Goal: Task Accomplishment & Management: Complete application form

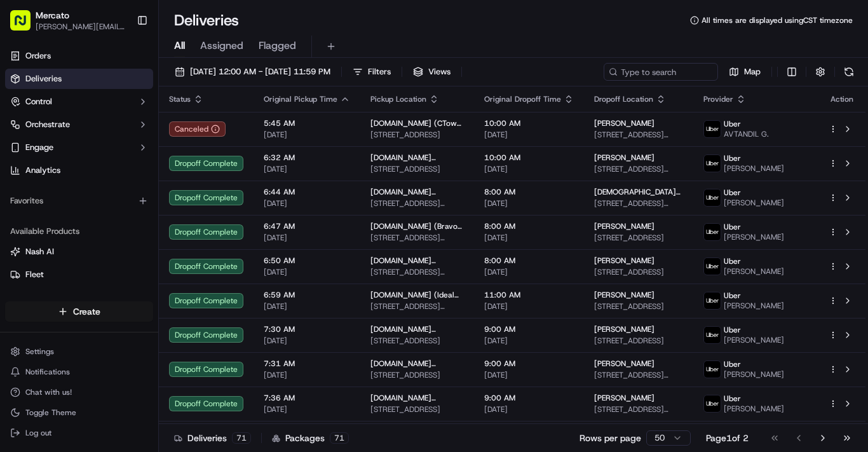
click at [107, 277] on html "Mercato jennifer.mercado@ttec.com Toggle Sidebar Orders Deliveries Control Orch…" at bounding box center [434, 226] width 868 height 452
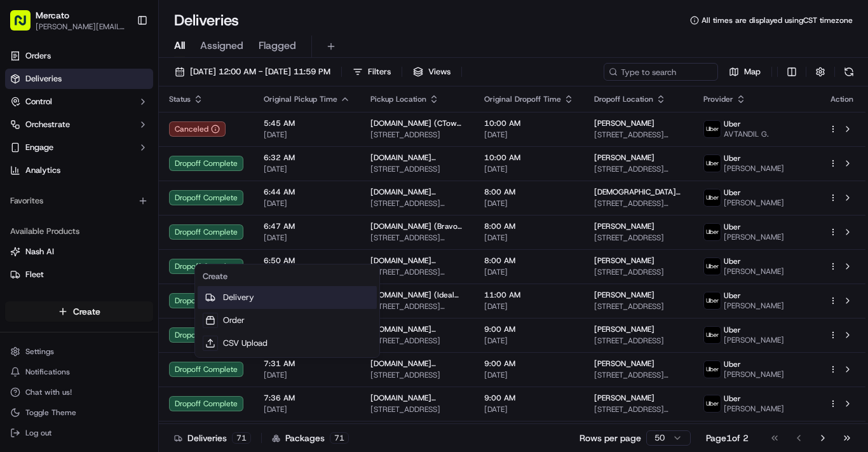
click at [284, 303] on link "Delivery" at bounding box center [287, 297] width 179 height 23
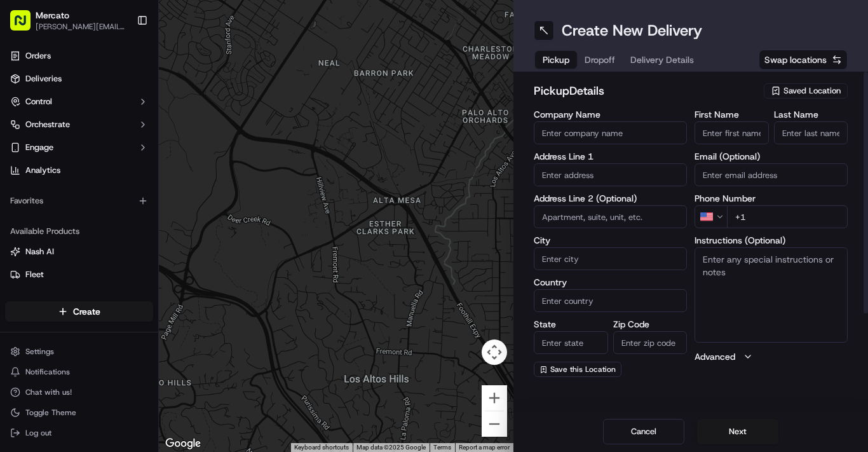
click at [579, 144] on input "Company Name" at bounding box center [610, 132] width 153 height 23
paste input "[DOMAIN_NAME] ([PERSON_NAME] Farm)"
type input "[DOMAIN_NAME] ([PERSON_NAME] Farm)"
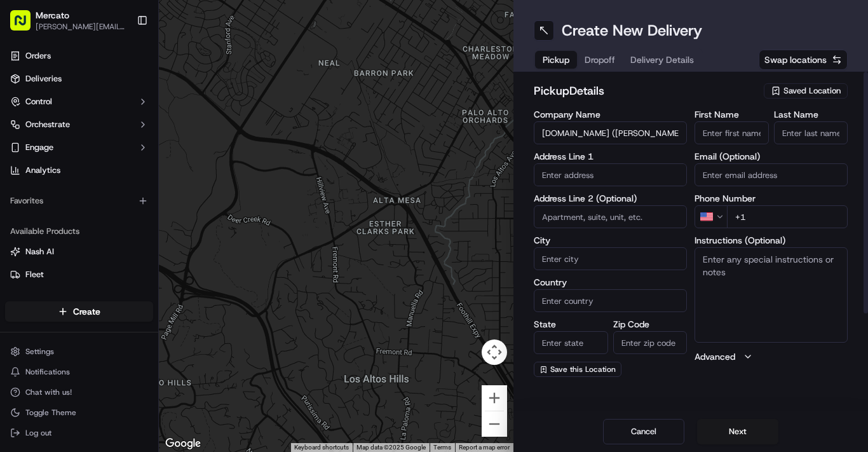
click at [587, 186] on input "text" at bounding box center [610, 174] width 153 height 23
paste input "10 Pleasant Street"
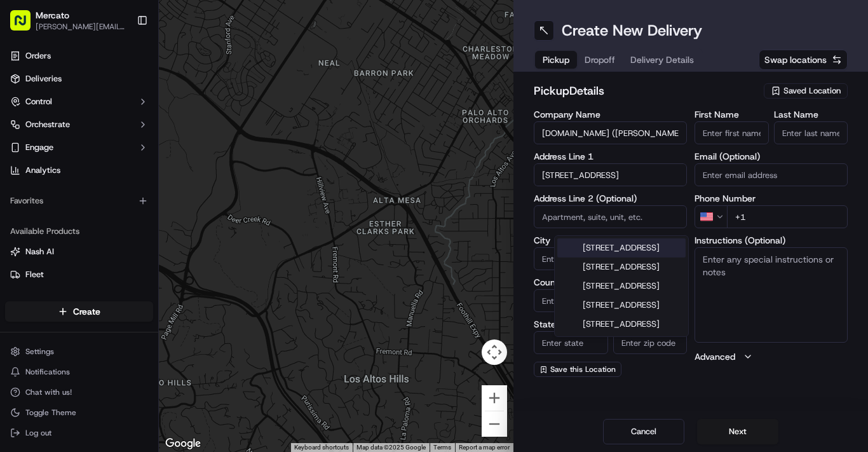
click at [652, 257] on div "10 Pleasant Street, Lexington, MA" at bounding box center [621, 247] width 128 height 19
type input "[STREET_ADDRESS]"
type input "Lexington"
type input "United States"
type input "MA"
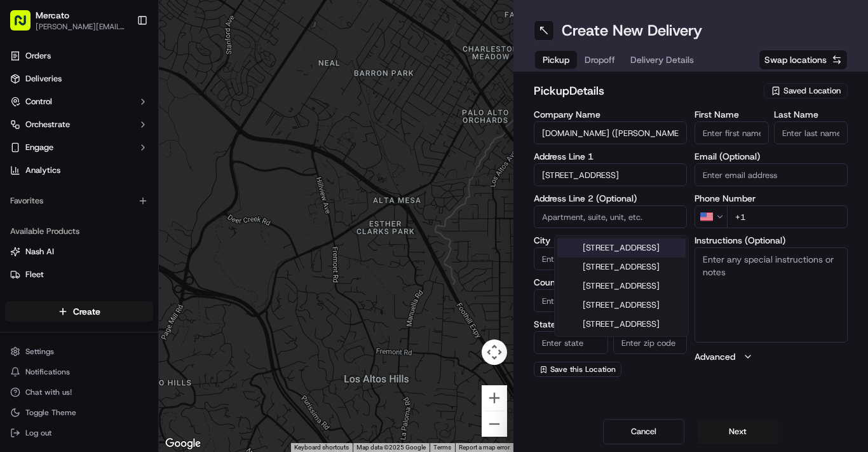
type input "02421"
type input "10 Pleasant Street"
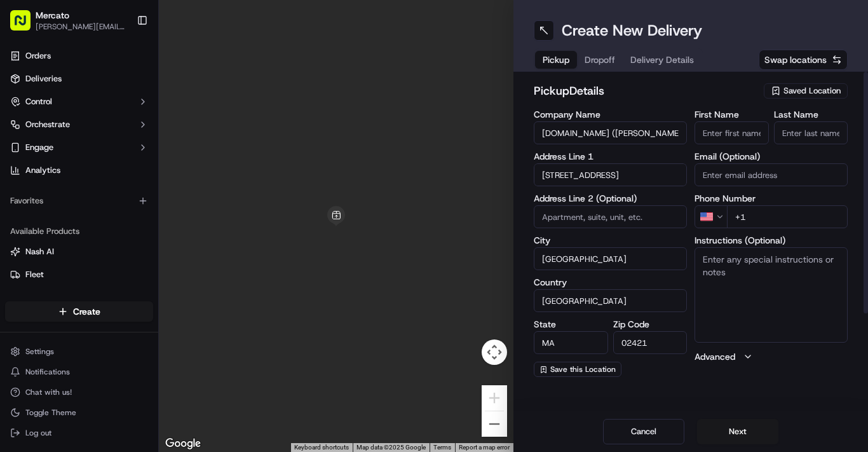
click at [790, 228] on input "+1" at bounding box center [787, 216] width 121 height 23
type input "+1 855 966 2725"
click at [725, 247] on textarea "Instructions (Optional)" at bounding box center [770, 294] width 153 height 95
paste textarea "Please enter from the driveway to the left of the Wilson Farm Garden Shop. Turn…"
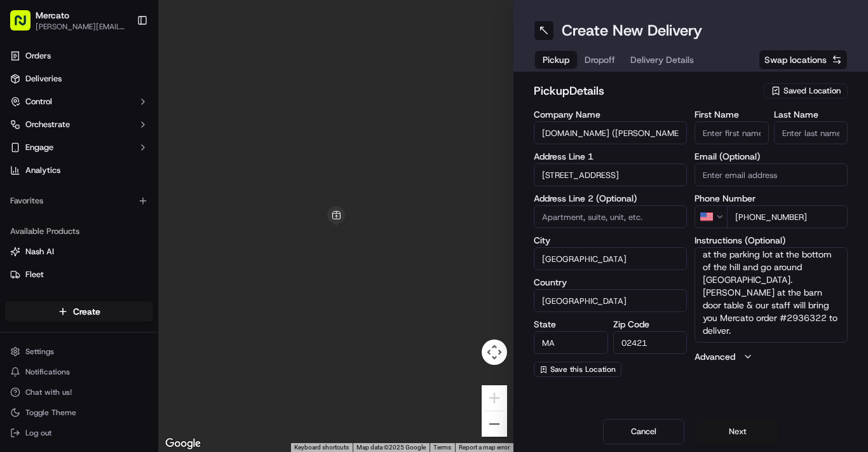
type textarea "Please enter from the driveway to the left of the Wilson Farm Garden Shop. Turn…"
click at [738, 419] on button "Next" at bounding box center [737, 431] width 81 height 25
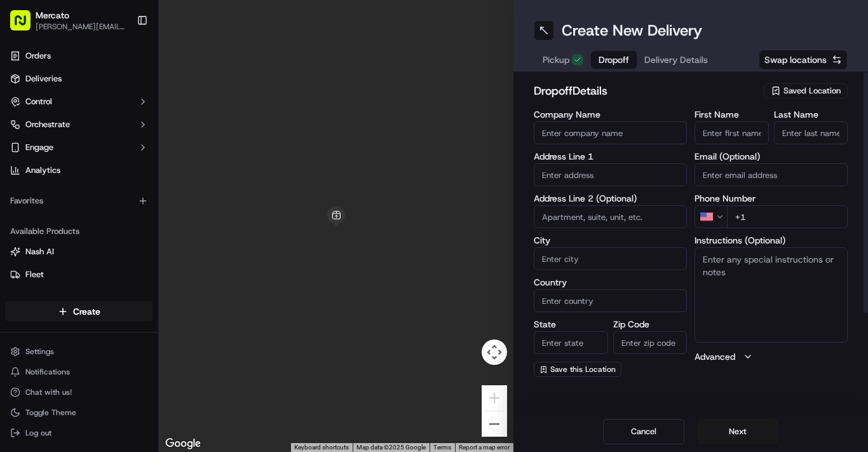
scroll to position [0, 0]
click at [724, 144] on input "First Name" at bounding box center [731, 132] width 74 height 23
paste input "Saadiyah"
type input "Saadiyah"
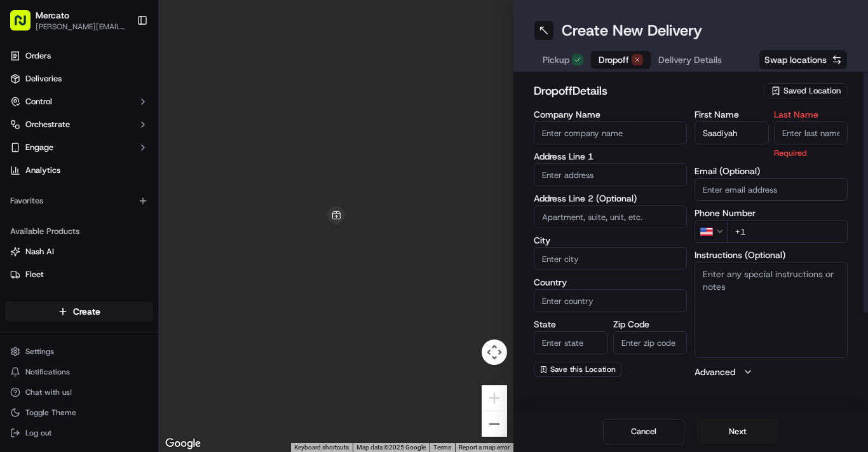
click at [797, 144] on input "Last Name" at bounding box center [811, 132] width 74 height 23
paste input "[PERSON_NAME]"
type input "[PERSON_NAME]"
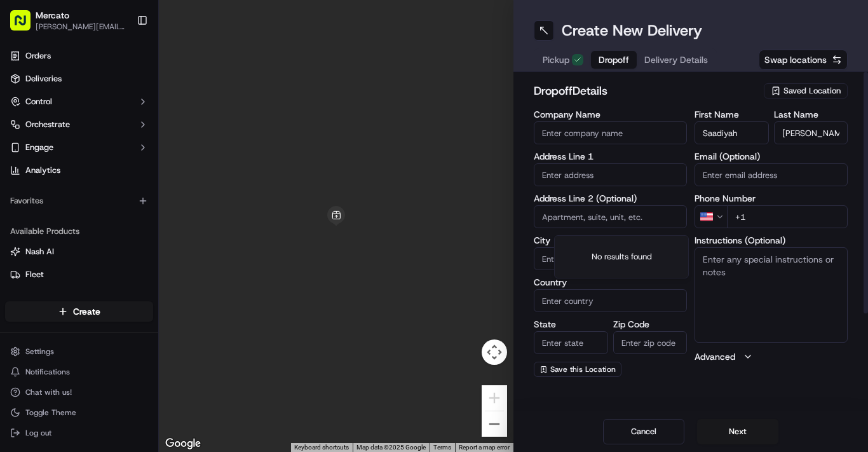
click at [581, 186] on input "text" at bounding box center [610, 174] width 153 height 23
paste input "45 West Third Street"
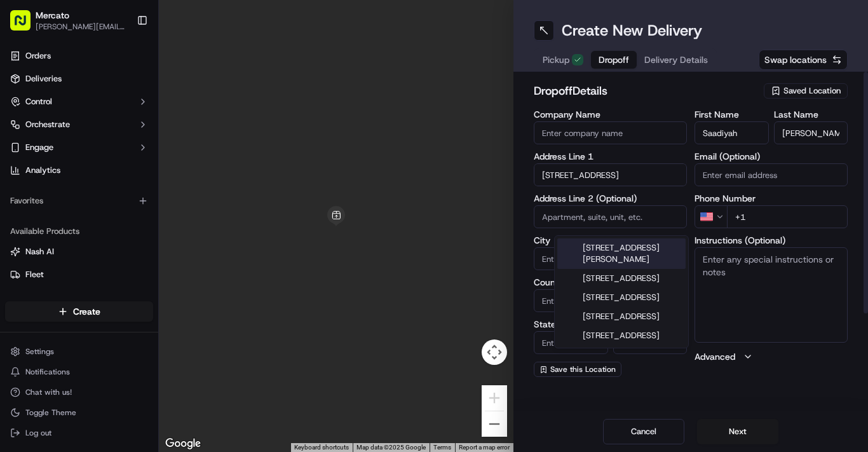
click at [671, 186] on input "45 West Third Street" at bounding box center [610, 174] width 153 height 23
type input "45 W 3rd St, Florence, NJ 08518, USA"
type input "Florence"
type input "United States"
type input "NJ"
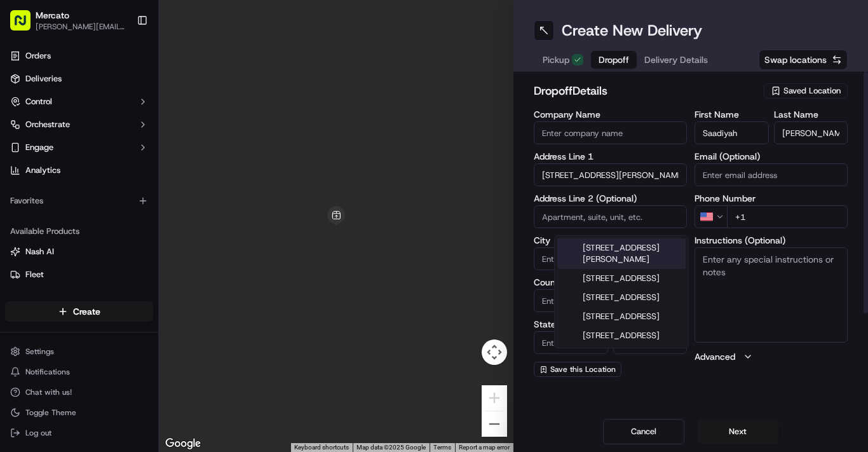
type input "08518"
type input "45 West 3rd Street"
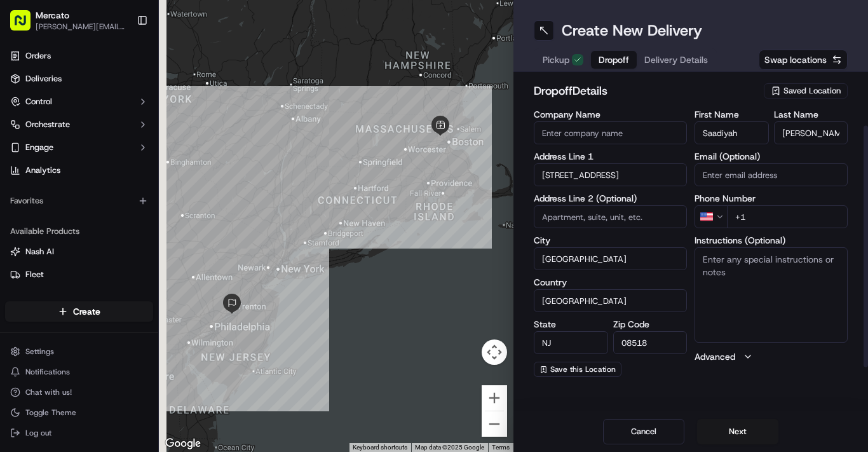
scroll to position [64, 0]
drag, startPoint x: 671, startPoint y: 255, endPoint x: 539, endPoint y: 260, distance: 131.6
click at [539, 260] on div "dropoff Details Saved Location Company Name Address Line 1 45 West 3rd Street A…" at bounding box center [690, 229] width 354 height 315
paste input "South Boston"
type input "South Boston"
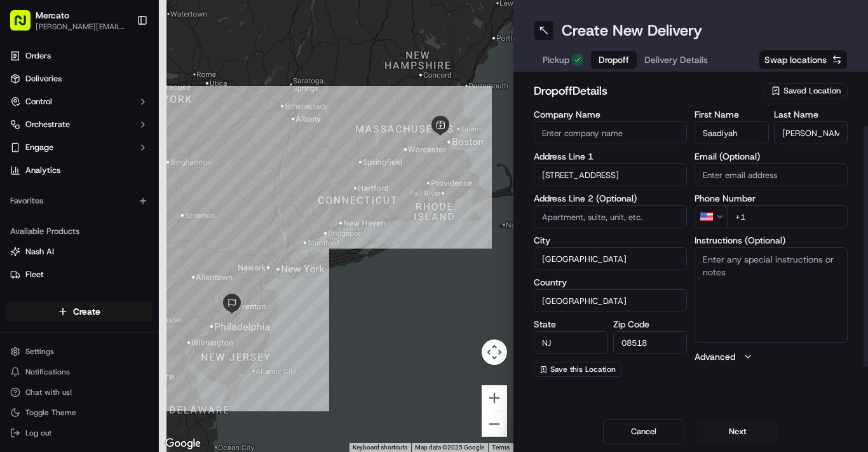
click at [590, 354] on input "NJ" at bounding box center [571, 342] width 74 height 23
type input "N"
type input "MA"
drag, startPoint x: 674, startPoint y: 368, endPoint x: 633, endPoint y: 365, distance: 41.4
click at [637, 354] on input "08518" at bounding box center [650, 342] width 74 height 23
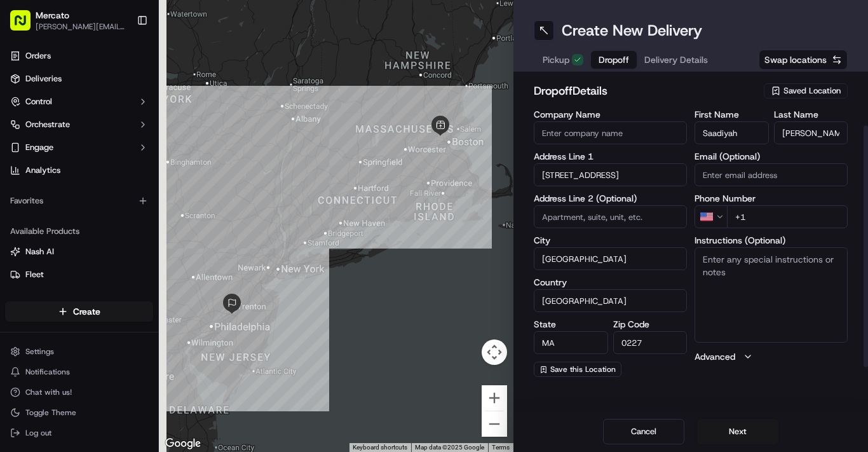
drag, startPoint x: 649, startPoint y: 364, endPoint x: 656, endPoint y: 408, distance: 44.4
click at [649, 354] on input "0227" at bounding box center [650, 342] width 74 height 23
type input "02127"
click at [767, 228] on input "+1" at bounding box center [787, 216] width 121 height 23
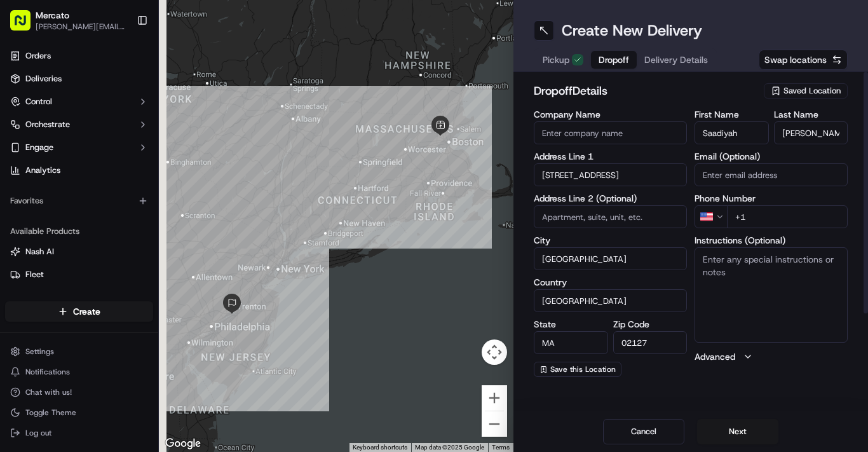
paste input "1 617 821 4676"
click at [754, 228] on input "+1 1 617 821 4676" at bounding box center [787, 216] width 121 height 23
type input "+1 617 821 4676"
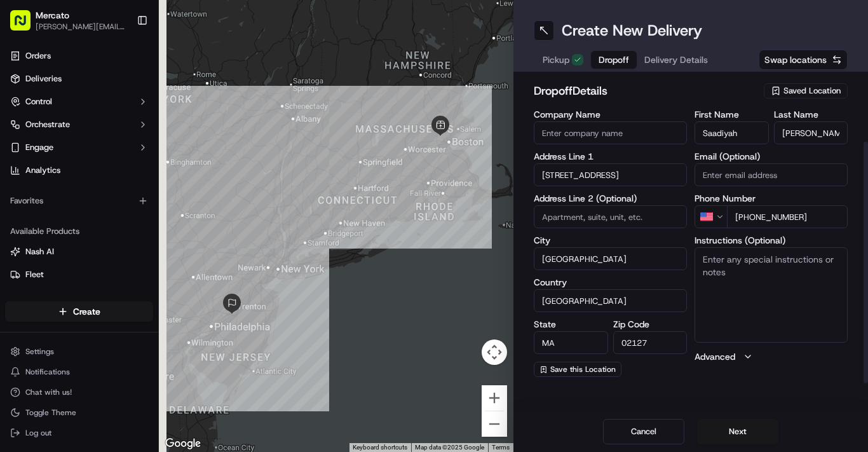
click at [581, 205] on input at bounding box center [610, 216] width 153 height 23
type input "212"
click at [720, 247] on textarea "Instructions (Optional)" at bounding box center [770, 294] width 153 height 95
paste textarea "Mention you are here with Mercato. [GEOGRAPHIC_DATA] is located at/in 212. Plea…"
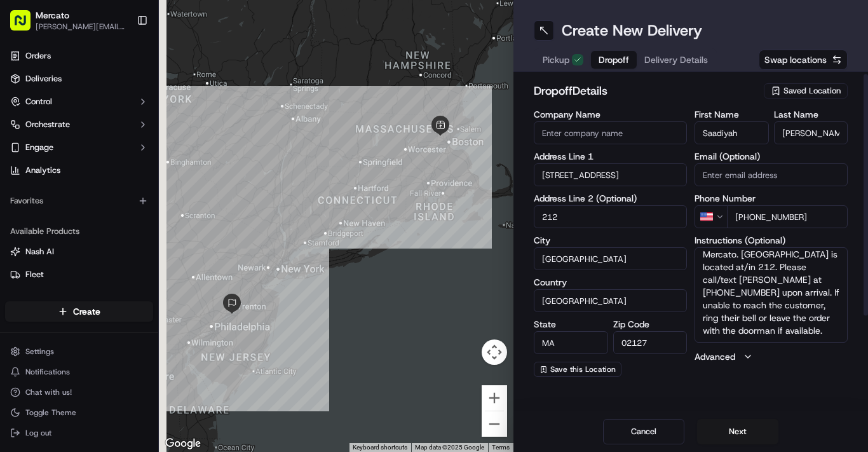
scroll to position [0, 0]
type textarea "Mention you are here with Mercato. [GEOGRAPHIC_DATA] is located at/in 212. Plea…"
click at [626, 186] on input "45 West 3rd Street" at bounding box center [610, 174] width 153 height 23
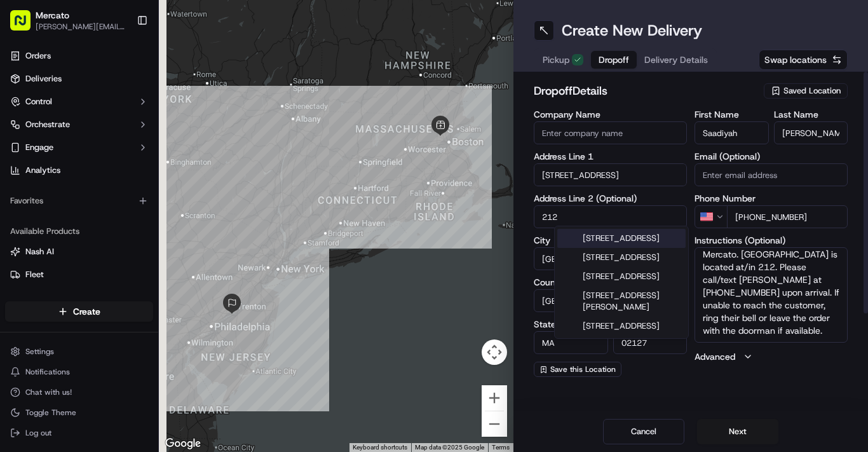
click at [621, 186] on input "45 West 3rd Street" at bounding box center [610, 174] width 153 height 23
type input "45 West Third Street"
click at [551, 194] on div "dropoff Details Saved Location Company Name Address Line 1 45 West Third Street…" at bounding box center [690, 229] width 354 height 315
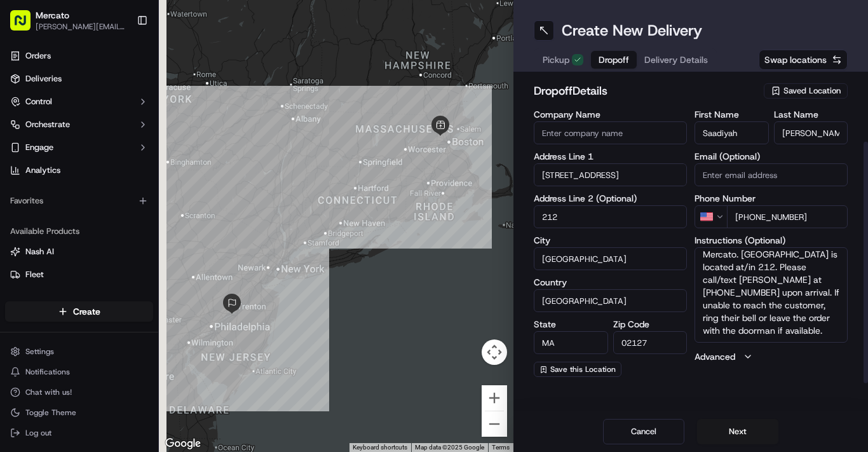
scroll to position [83, 0]
click at [746, 419] on button "Next" at bounding box center [737, 431] width 81 height 25
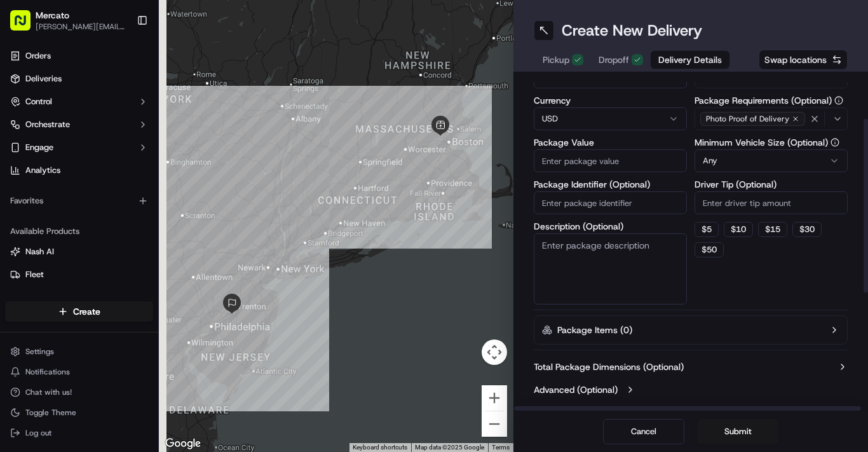
scroll to position [0, 0]
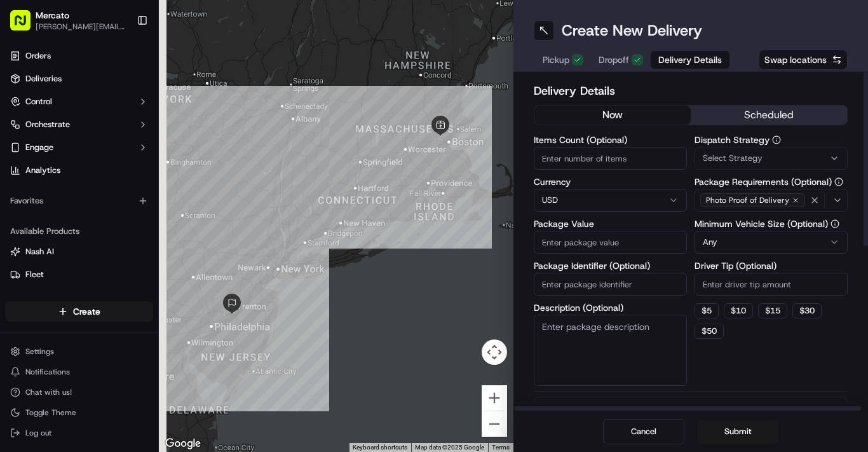
click at [631, 125] on button "now" at bounding box center [612, 114] width 156 height 19
click at [754, 164] on span "Select Strategy" at bounding box center [733, 157] width 60 height 11
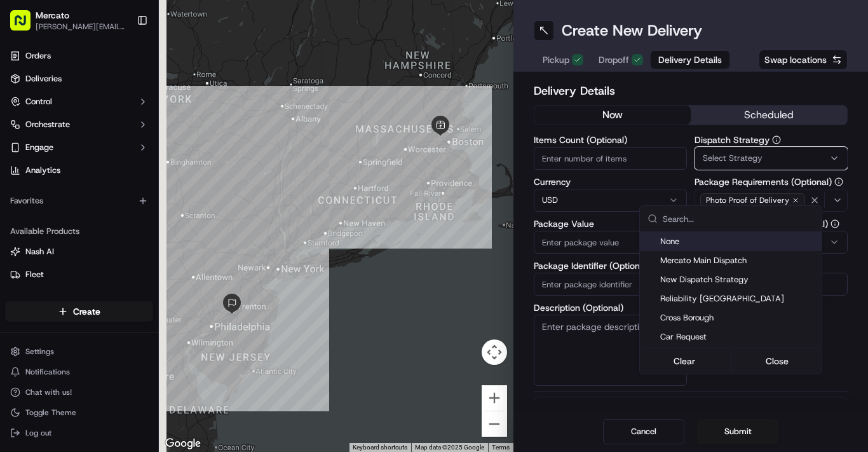
click at [694, 161] on html "Mercato jennifer.mercado@ttec.com Toggle Sidebar Orders Deliveries Control Orch…" at bounding box center [434, 226] width 868 height 452
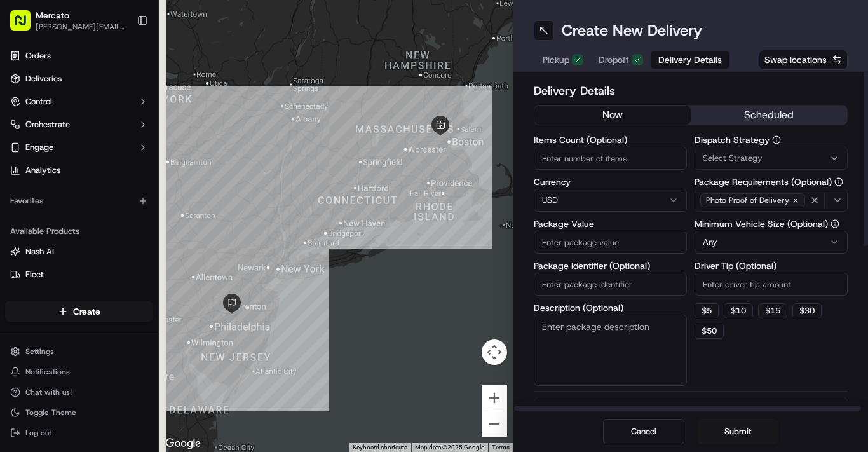
click at [600, 170] on input "Items Count (Optional)" at bounding box center [610, 158] width 153 height 23
click at [570, 170] on input "18" at bounding box center [610, 158] width 153 height 23
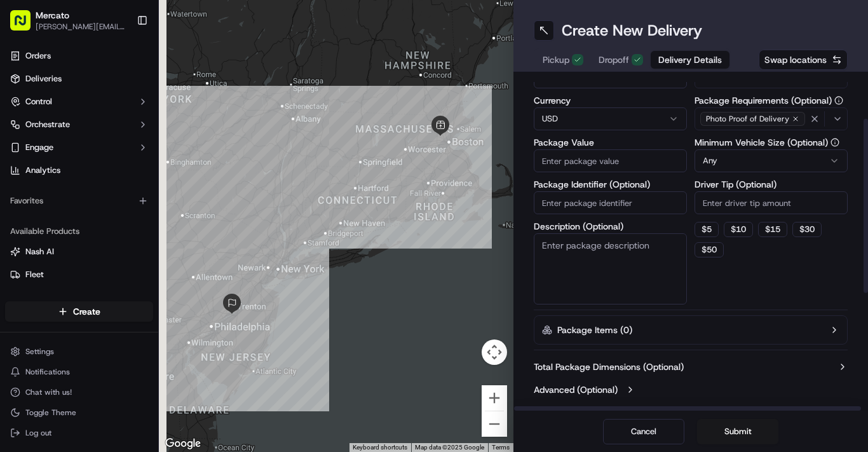
scroll to position [64, 0]
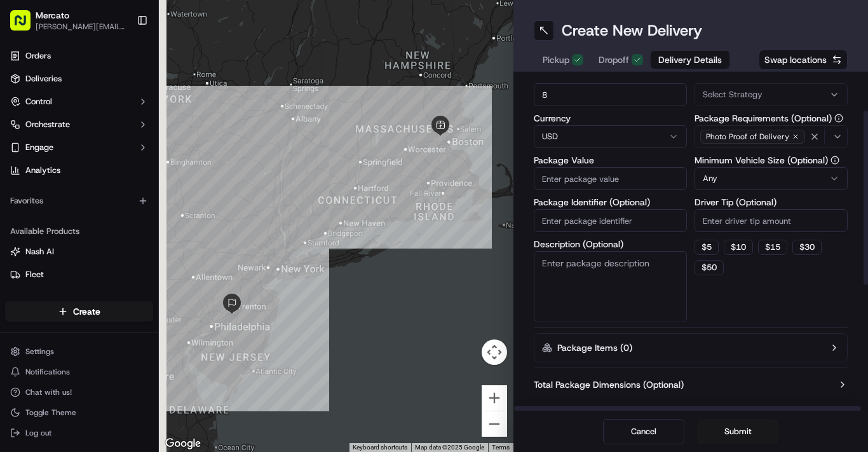
type input "8"
click at [819, 246] on html "Mercato jennifer.mercado@ttec.com Toggle Sidebar Orders Deliveries Control Orch…" at bounding box center [434, 226] width 868 height 452
click at [577, 232] on input "Package Identifier (Optional)" at bounding box center [610, 220] width 153 height 23
click at [584, 190] on input "Package Value" at bounding box center [610, 178] width 153 height 23
type input "210.03"
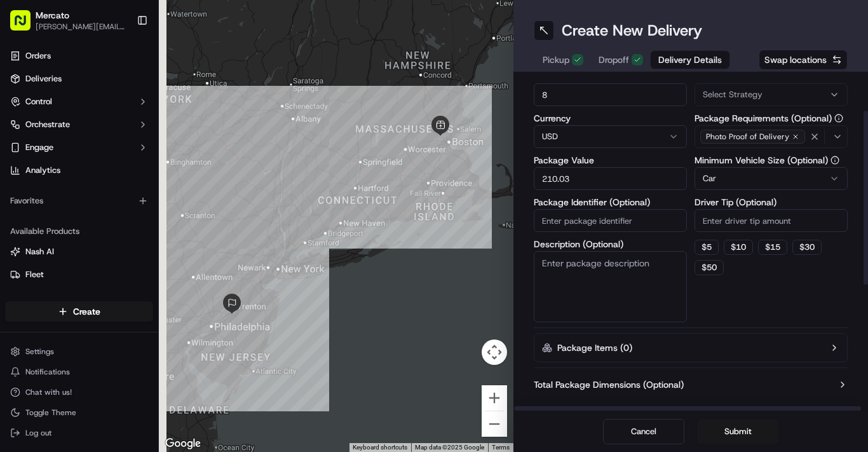
click at [629, 232] on input "Package Identifier (Optional)" at bounding box center [610, 220] width 153 height 23
type input "grocery mercato."
click at [726, 232] on input "Driver Tip (Optional)" at bounding box center [770, 220] width 153 height 23
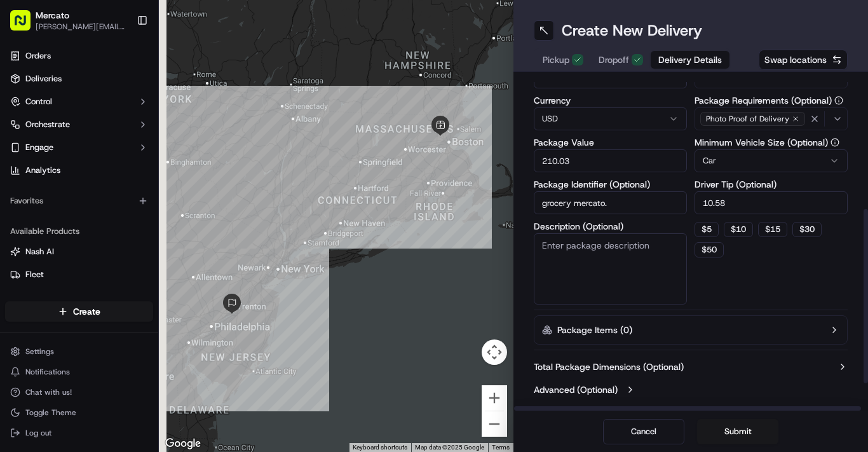
scroll to position [225, 0]
type input "10.58"
click at [758, 419] on button "Submit" at bounding box center [737, 431] width 81 height 25
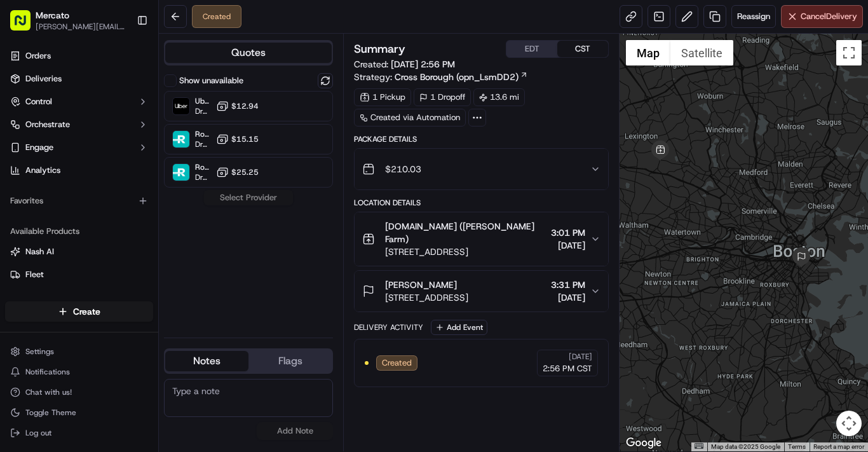
drag, startPoint x: 711, startPoint y: 256, endPoint x: 742, endPoint y: 316, distance: 67.6
click at [742, 316] on div at bounding box center [743, 242] width 248 height 417
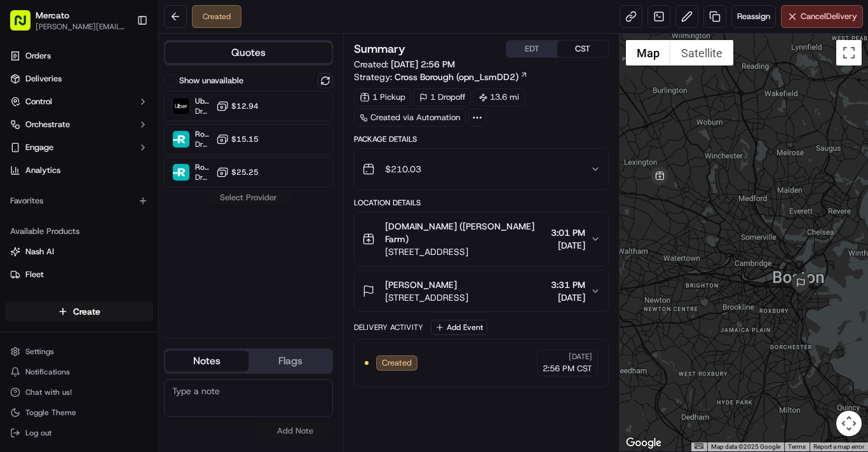
drag, startPoint x: 709, startPoint y: 288, endPoint x: 699, endPoint y: 300, distance: 16.3
click at [699, 301] on div at bounding box center [743, 242] width 248 height 417
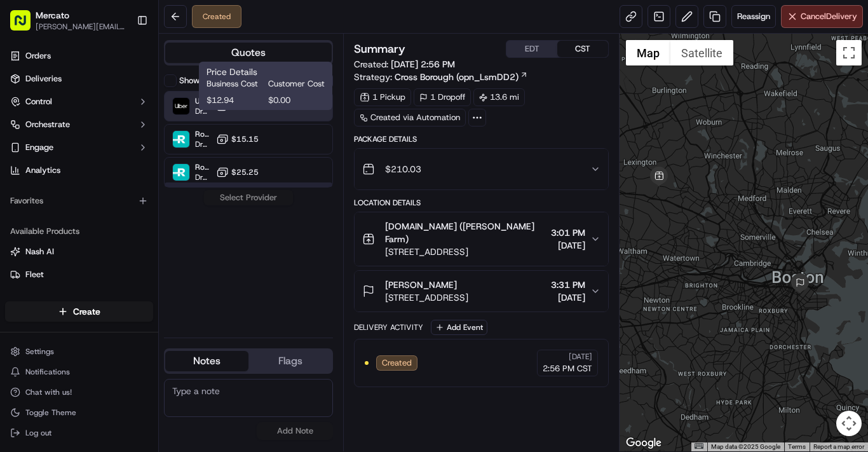
click at [229, 112] on icon at bounding box center [222, 106] width 13 height 13
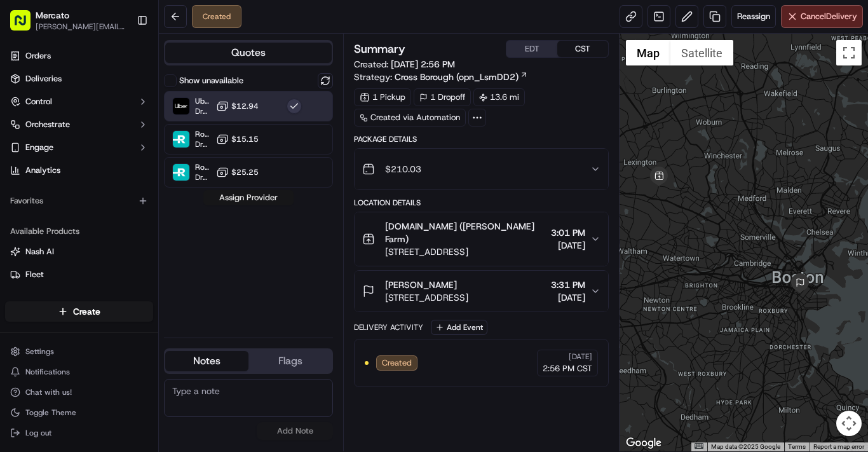
click at [286, 205] on button "Assign Provider" at bounding box center [248, 197] width 90 height 15
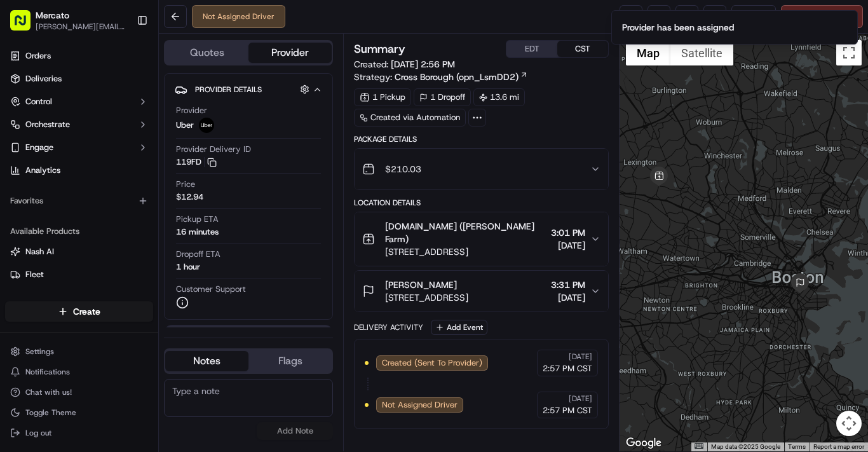
scroll to position [82, 0]
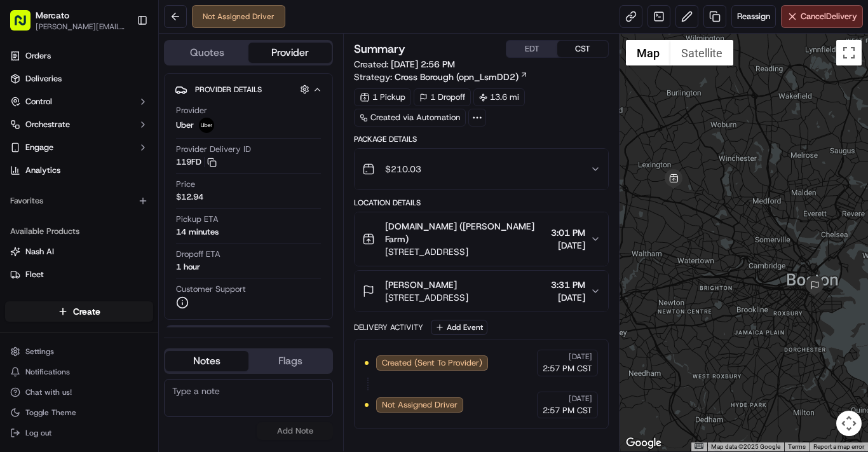
scroll to position [82, 0]
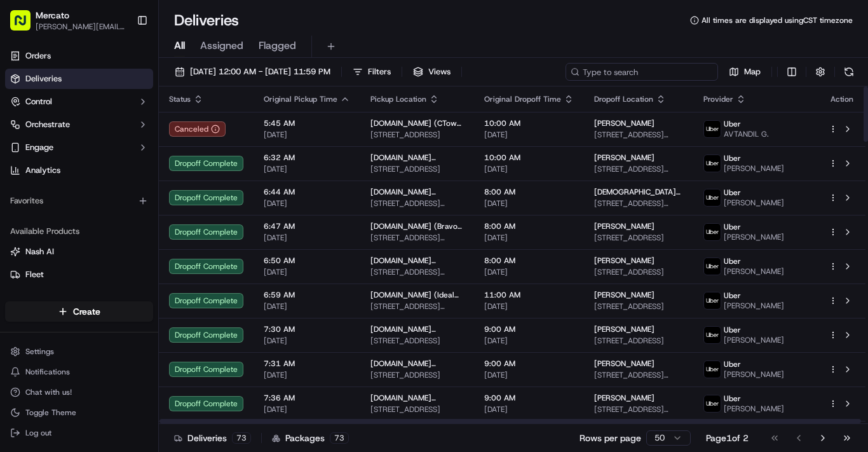
click at [565, 81] on input at bounding box center [641, 72] width 152 height 18
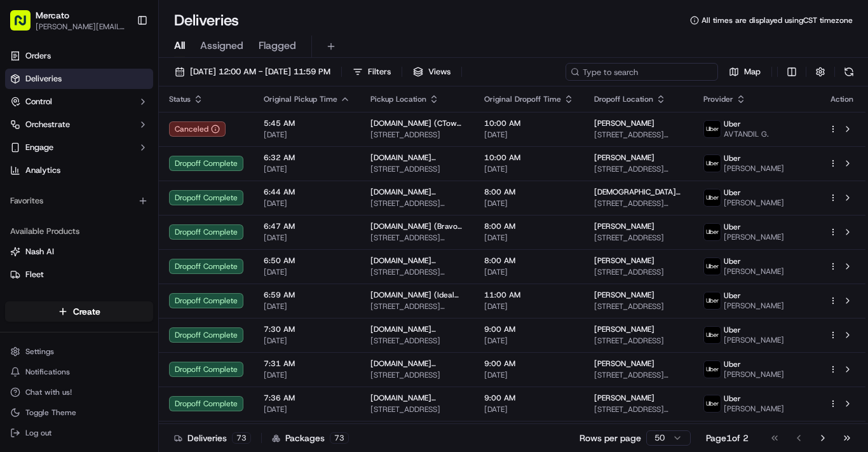
paste input "job_RA5QsrFP8R4QvmHYNGMTH9"
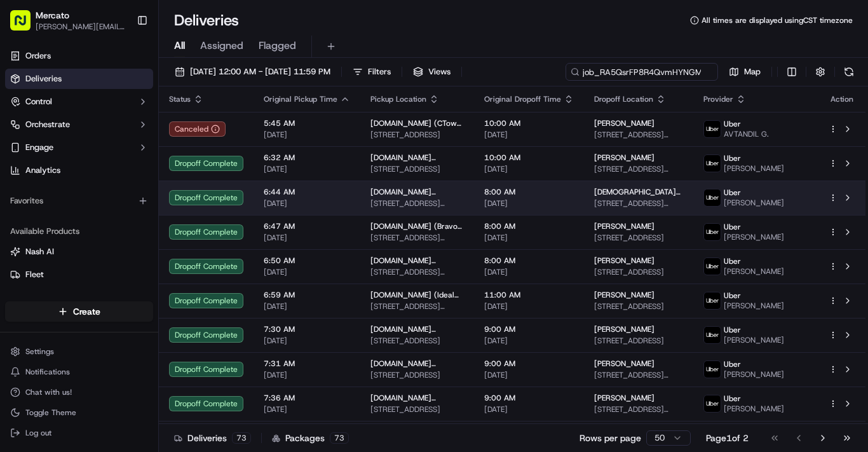
scroll to position [0, 51]
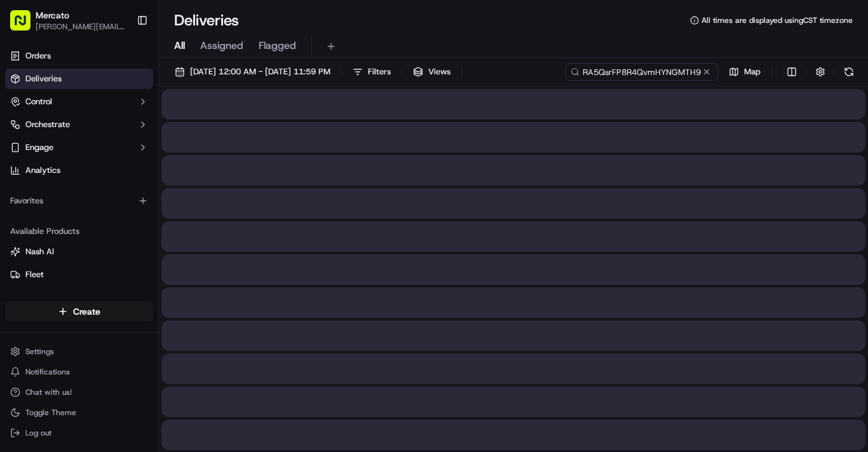
type input "job_RA5QsrFP8R4QvmHYNGMTH9"
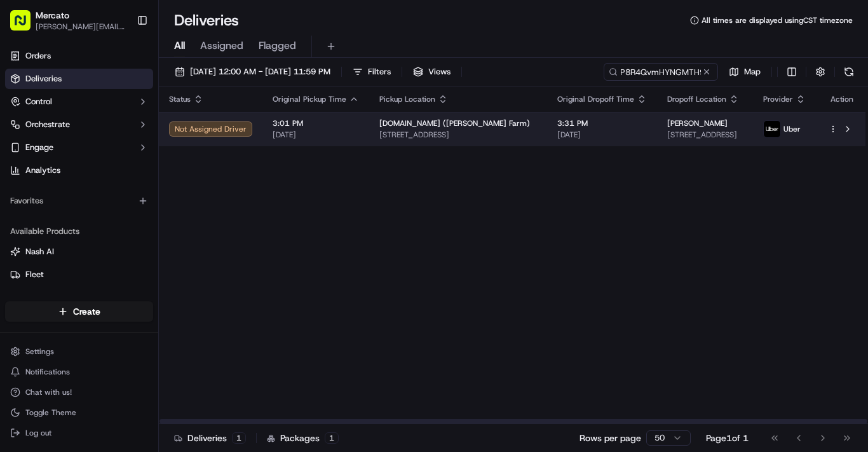
click at [359, 140] on span "[DATE]" at bounding box center [316, 135] width 86 height 10
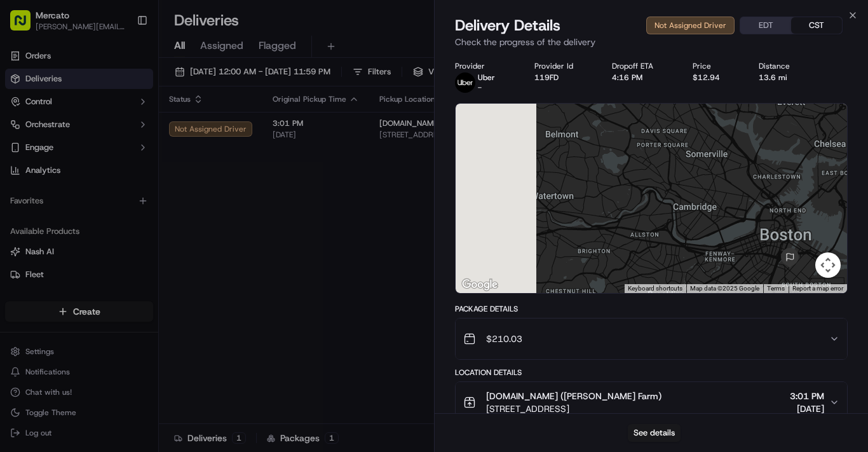
drag, startPoint x: 698, startPoint y: 293, endPoint x: 919, endPoint y: 360, distance: 230.3
click at [867, 360] on html "Mercato [PERSON_NAME][EMAIL_ADDRESS][PERSON_NAME][DOMAIN_NAME] Toggle Sidebar O…" at bounding box center [434, 226] width 868 height 452
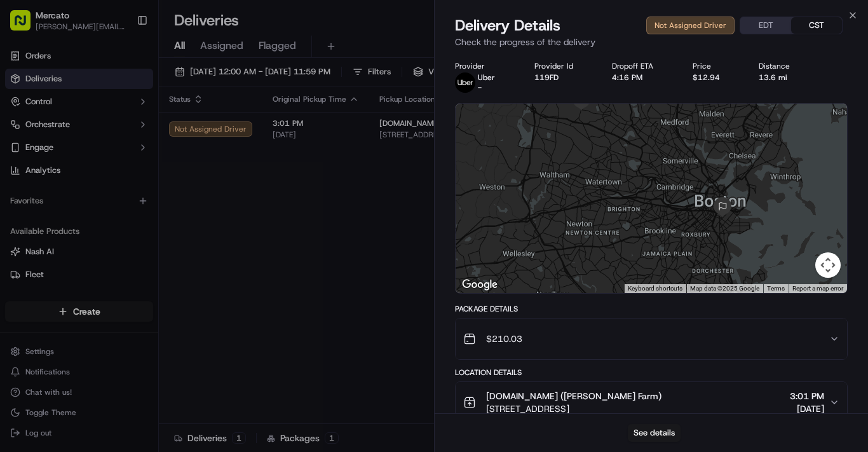
drag, startPoint x: 778, startPoint y: 274, endPoint x: 717, endPoint y: 244, distance: 68.5
click at [717, 244] on div at bounding box center [650, 198] width 391 height 189
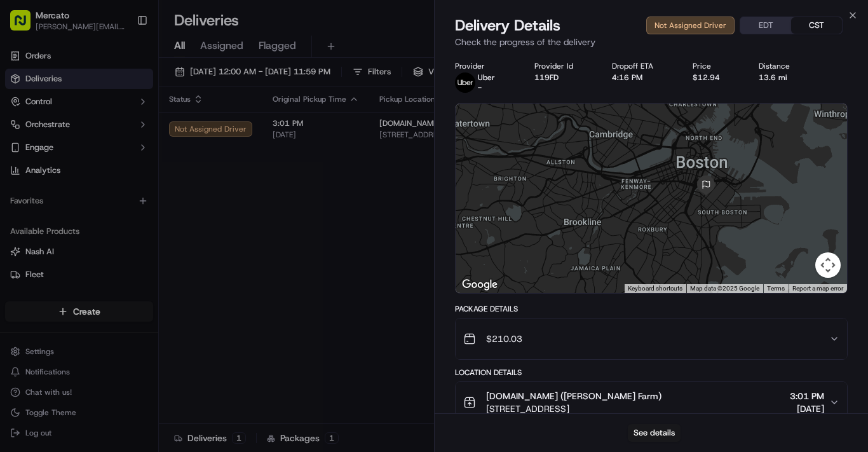
drag, startPoint x: 761, startPoint y: 274, endPoint x: 736, endPoint y: 249, distance: 35.0
click at [739, 252] on div at bounding box center [650, 198] width 391 height 189
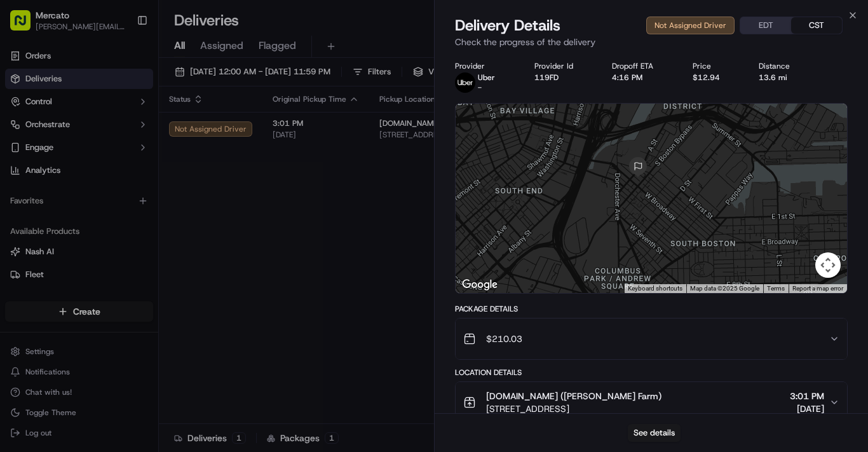
drag, startPoint x: 630, startPoint y: 196, endPoint x: 658, endPoint y: 269, distance: 78.4
click at [663, 273] on div at bounding box center [650, 198] width 391 height 189
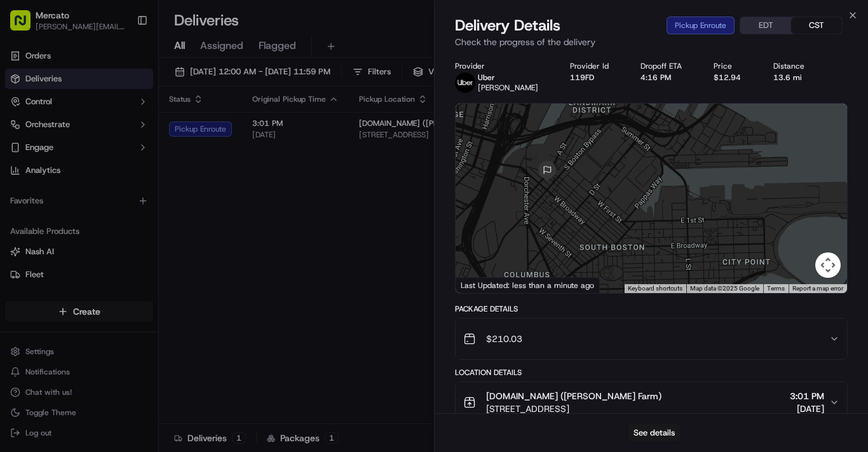
drag, startPoint x: 760, startPoint y: 258, endPoint x: 673, endPoint y: 257, distance: 87.0
click at [673, 257] on div at bounding box center [650, 198] width 391 height 189
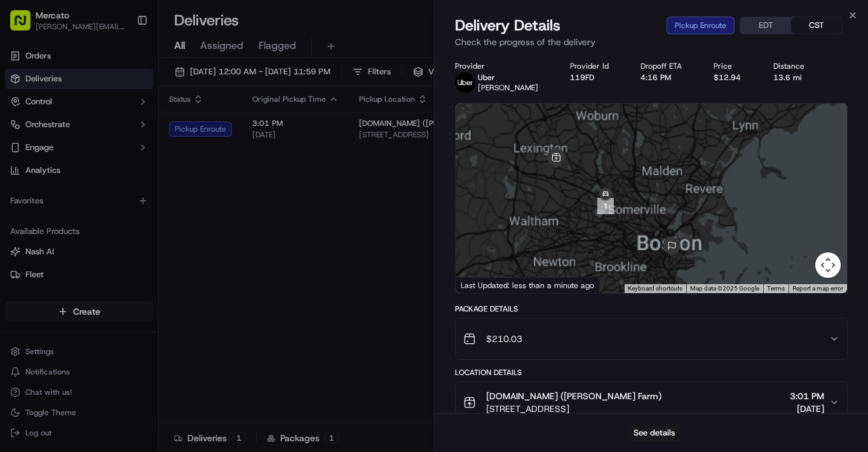
drag, startPoint x: 627, startPoint y: 236, endPoint x: 619, endPoint y: 258, distance: 22.9
click at [644, 273] on div at bounding box center [650, 198] width 391 height 189
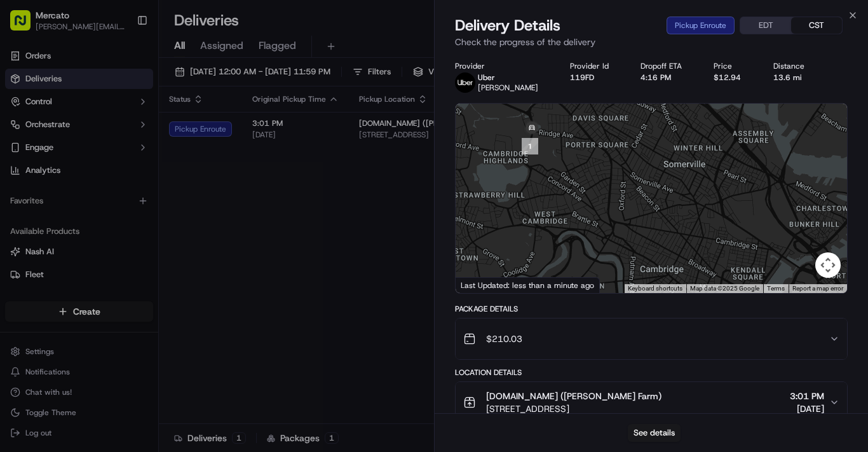
drag, startPoint x: 560, startPoint y: 218, endPoint x: 606, endPoint y: 264, distance: 65.6
click at [606, 264] on div at bounding box center [650, 198] width 391 height 189
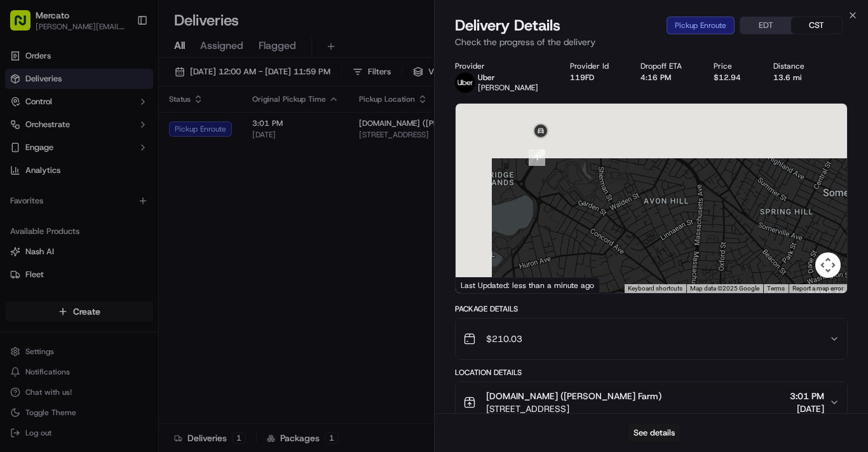
drag, startPoint x: 542, startPoint y: 192, endPoint x: 612, endPoint y: 267, distance: 102.9
click at [612, 267] on div at bounding box center [650, 198] width 391 height 189
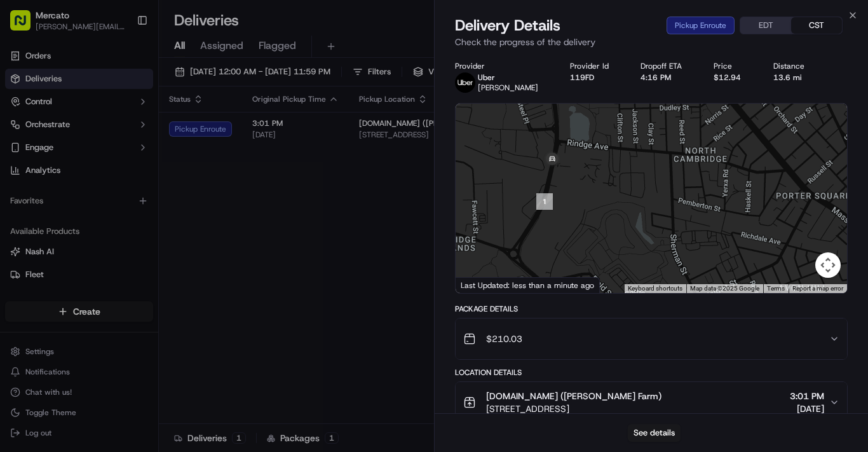
drag, startPoint x: 522, startPoint y: 167, endPoint x: 596, endPoint y: 271, distance: 127.8
click at [596, 271] on div at bounding box center [650, 198] width 391 height 189
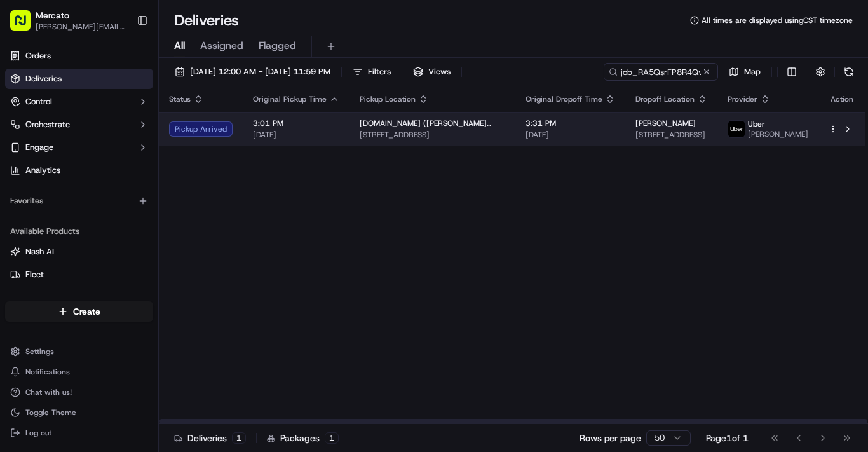
click at [462, 128] on span "[DOMAIN_NAME] ([PERSON_NAME] Farm)" at bounding box center [432, 123] width 145 height 10
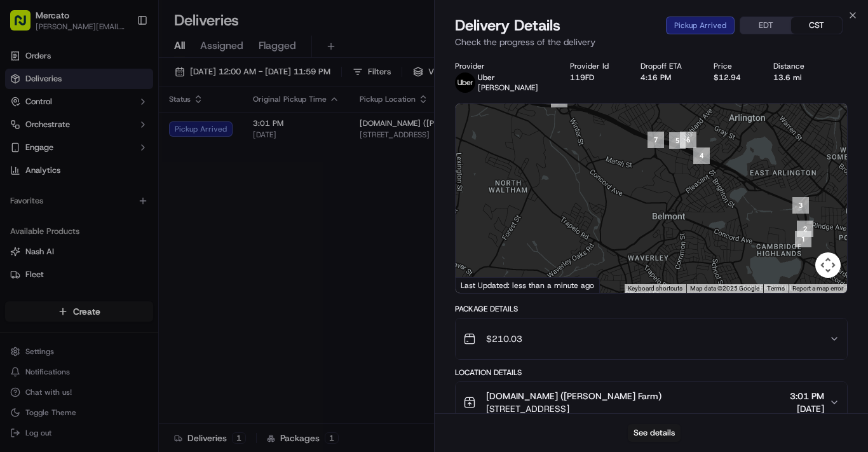
drag, startPoint x: 538, startPoint y: 173, endPoint x: 613, endPoint y: 295, distance: 143.2
click at [613, 293] on div at bounding box center [650, 198] width 391 height 189
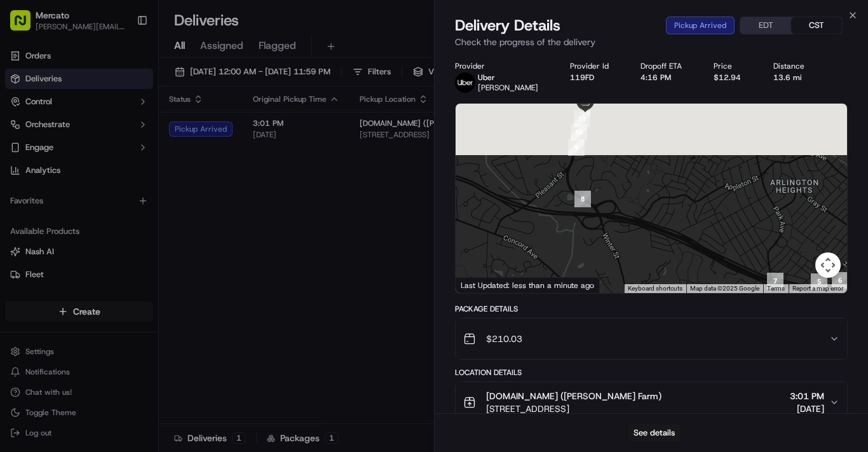
drag, startPoint x: 569, startPoint y: 153, endPoint x: 612, endPoint y: 340, distance: 192.5
click at [612, 340] on div "Provider [PERSON_NAME] Provider Id 119FD Dropoff ETA 4:16 PM Price $12.94 Dista…" at bounding box center [651, 373] width 393 height 624
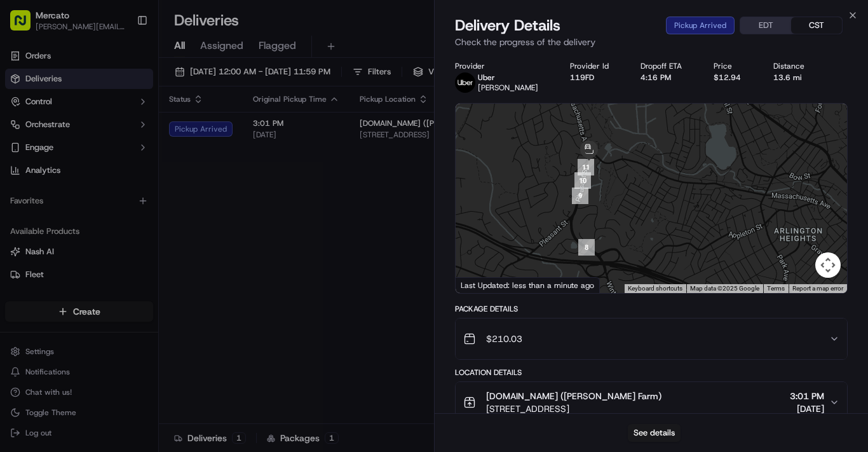
drag, startPoint x: 621, startPoint y: 233, endPoint x: 624, endPoint y: 293, distance: 60.5
click at [624, 293] on div at bounding box center [650, 198] width 391 height 189
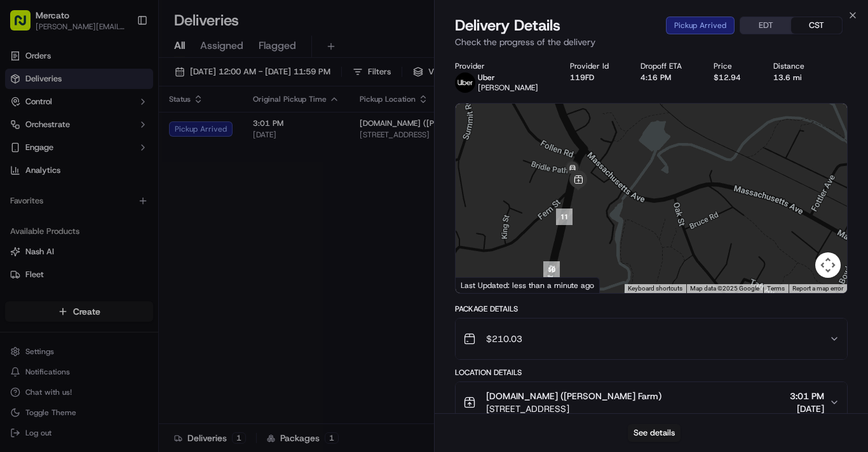
drag, startPoint x: 555, startPoint y: 203, endPoint x: 626, endPoint y: 74, distance: 147.3
click at [594, 230] on div at bounding box center [650, 198] width 391 height 189
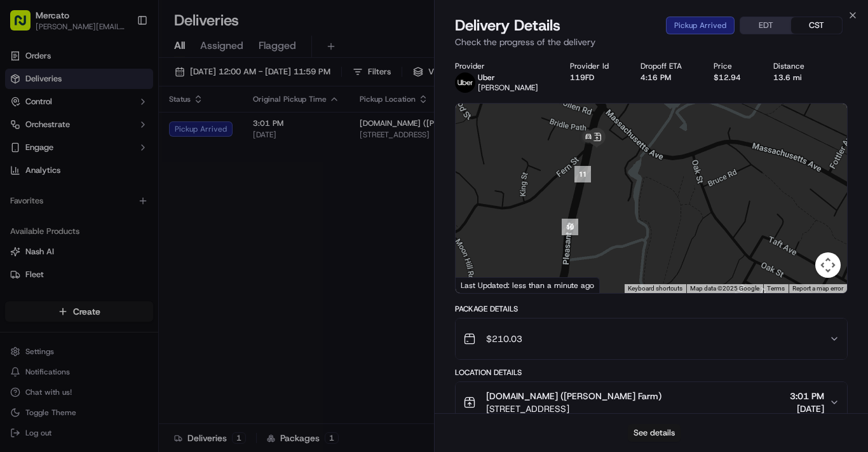
click at [650, 424] on button "See details" at bounding box center [654, 433] width 53 height 18
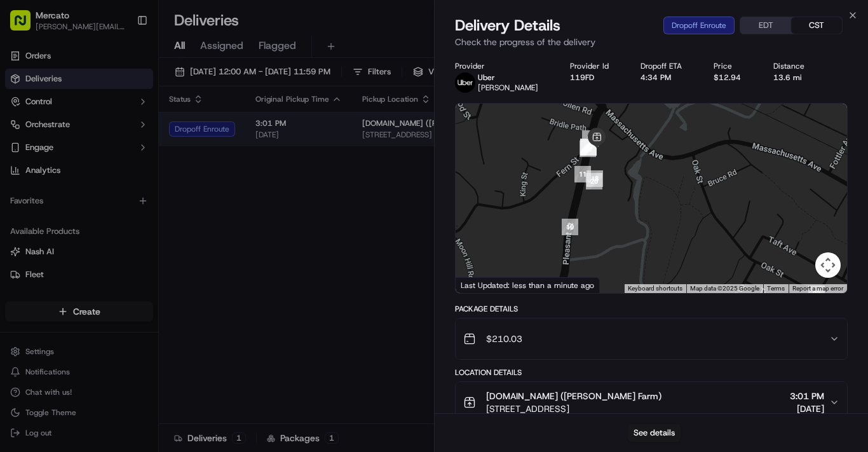
drag, startPoint x: 262, startPoint y: 279, endPoint x: 261, endPoint y: 206, distance: 73.1
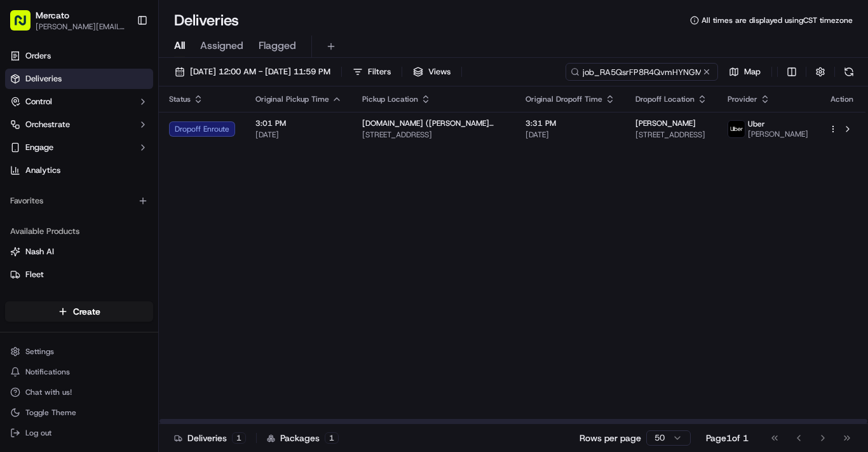
click at [565, 81] on input "job_RA5QsrFP8R4QvmHYNGMTH9" at bounding box center [641, 72] width 152 height 18
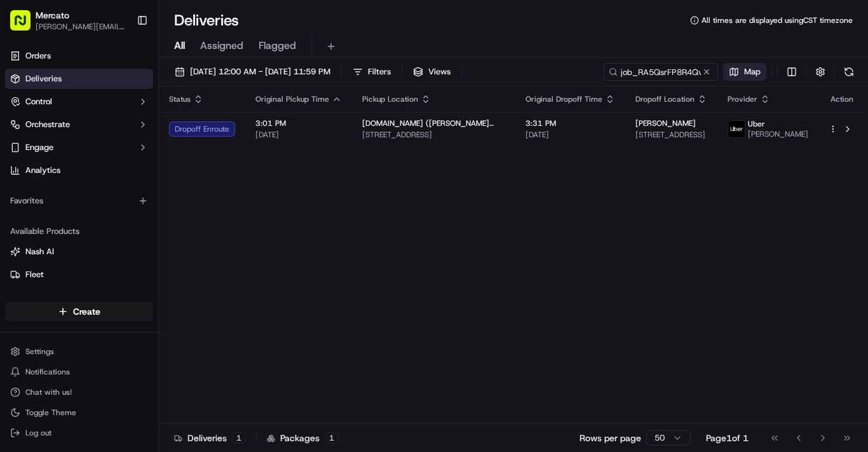
drag, startPoint x: 353, startPoint y: 116, endPoint x: 342, endPoint y: 119, distance: 10.5
click at [603, 81] on div "job_RA5QsrFP8R4QvmHYNGMTH9 Map" at bounding box center [730, 72] width 254 height 18
click at [700, 78] on button at bounding box center [706, 71] width 13 height 13
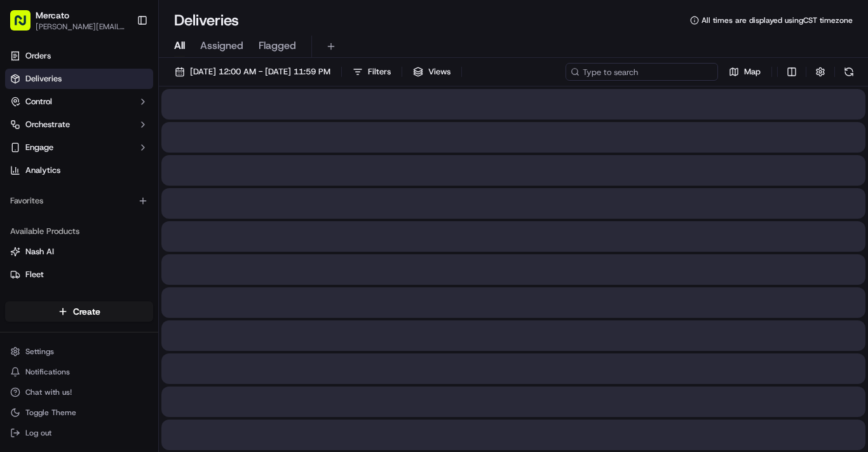
click at [565, 81] on input at bounding box center [641, 72] width 152 height 18
drag, startPoint x: 279, startPoint y: 118, endPoint x: 286, endPoint y: 131, distance: 15.1
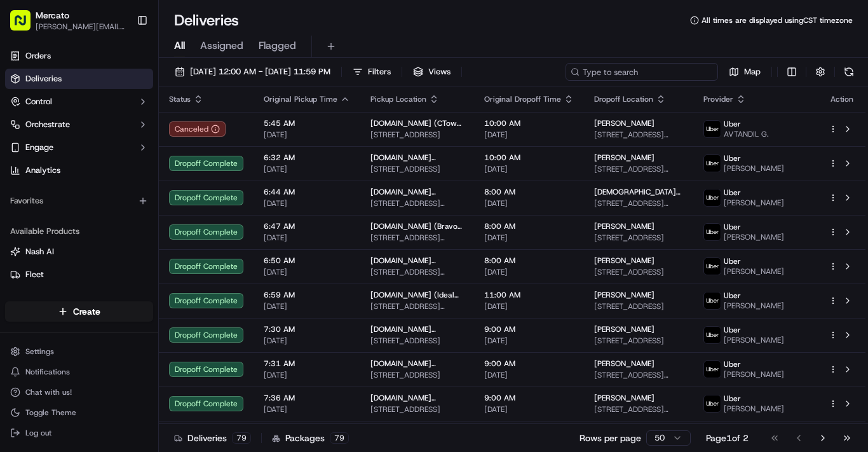
drag, startPoint x: 286, startPoint y: 131, endPoint x: 290, endPoint y: 118, distance: 13.9
paste input "job_7TaMUP3sCJJbAJq4rJrrG4"
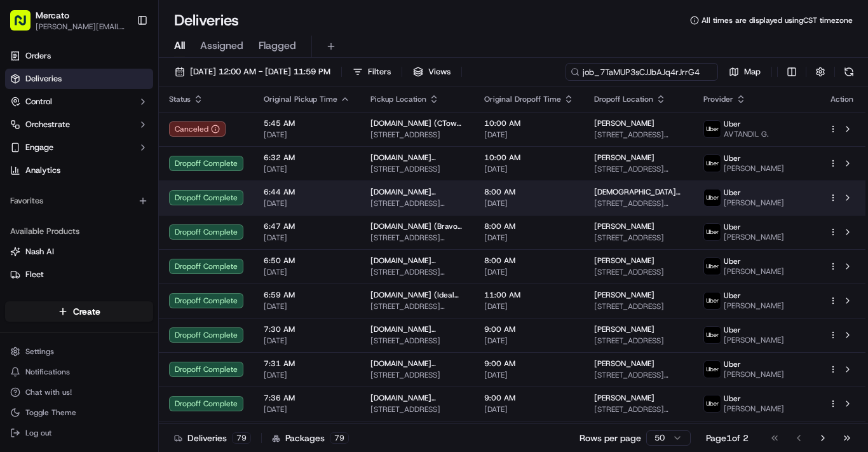
scroll to position [0, 29]
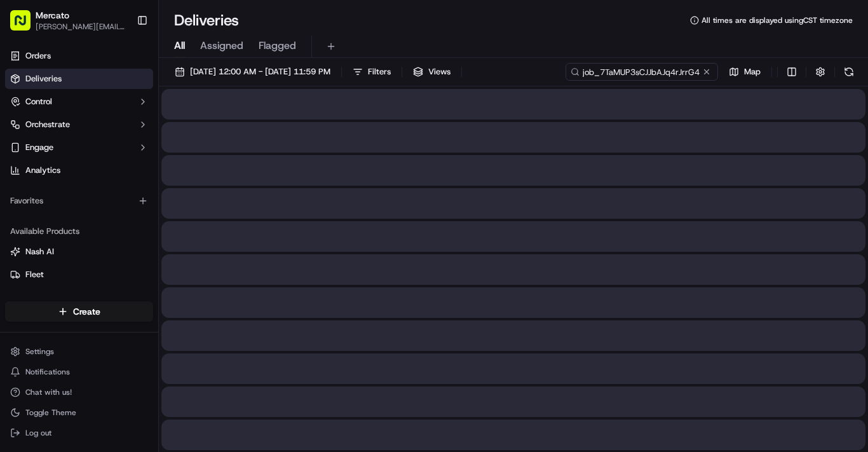
type input "job_7TaMUP3sCJJbAJq4rJrrG4"
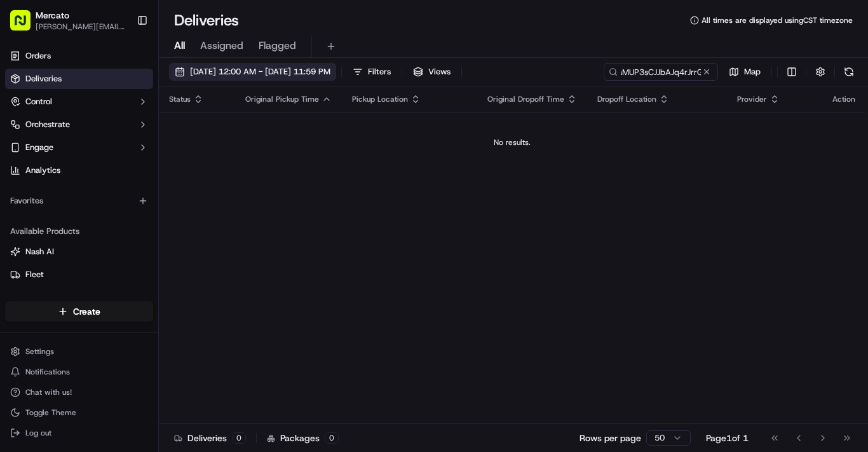
click at [267, 78] on span "[DATE] 12:00 AM - [DATE] 11:59 PM" at bounding box center [260, 71] width 140 height 11
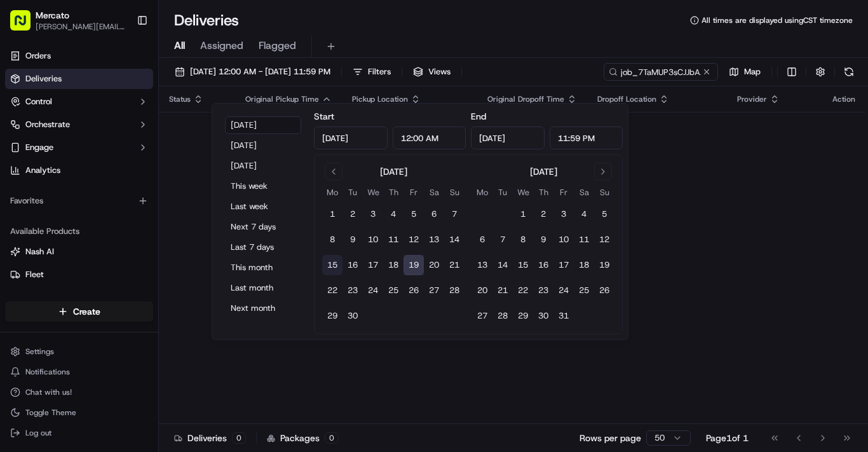
click at [339, 275] on button "15" at bounding box center [332, 265] width 20 height 20
type input "[DATE]"
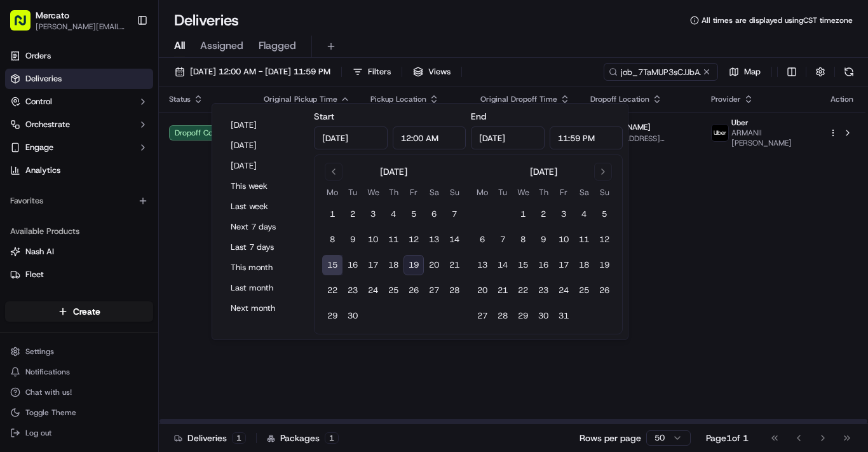
click at [807, 239] on div "Status Original Pickup Time Pickup Location Original Dropoff Time Dropoff Locat…" at bounding box center [512, 254] width 706 height 337
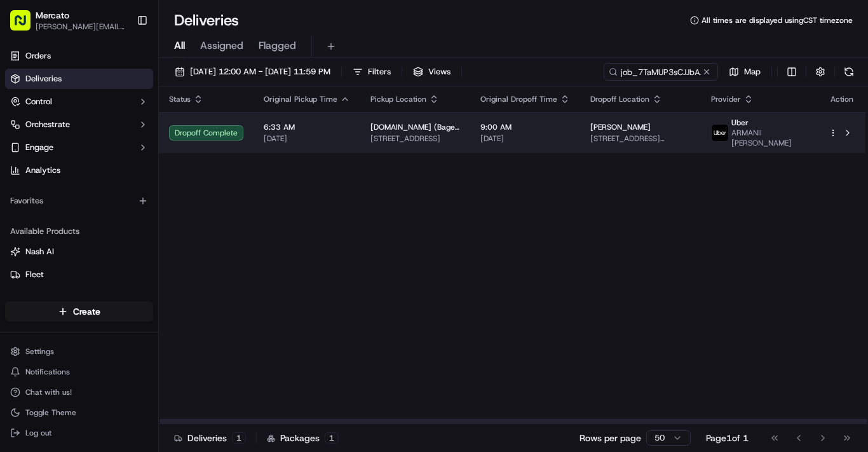
click at [691, 144] on span "[STREET_ADDRESS][PERSON_NAME]" at bounding box center [640, 138] width 100 height 10
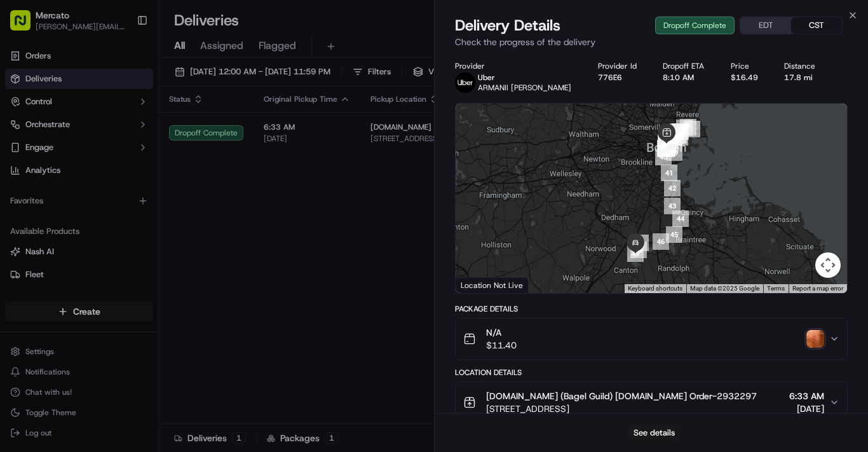
click at [808, 347] on img "button" at bounding box center [815, 339] width 18 height 18
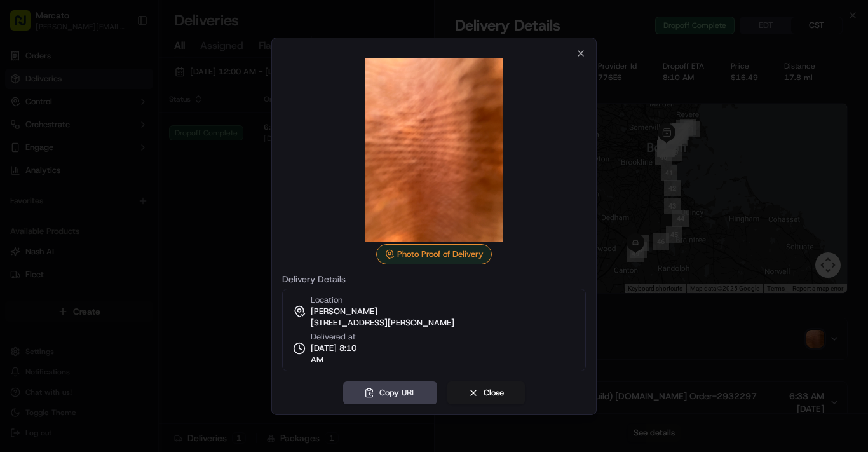
click at [744, 335] on div at bounding box center [434, 226] width 868 height 452
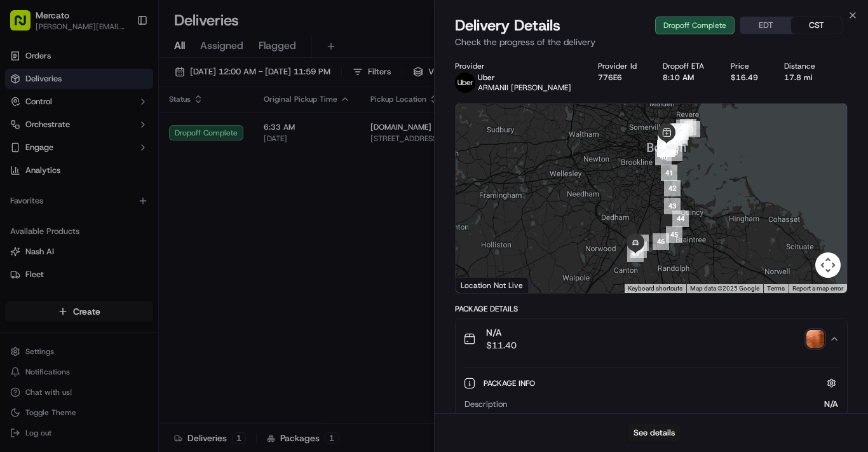
scroll to position [381, 0]
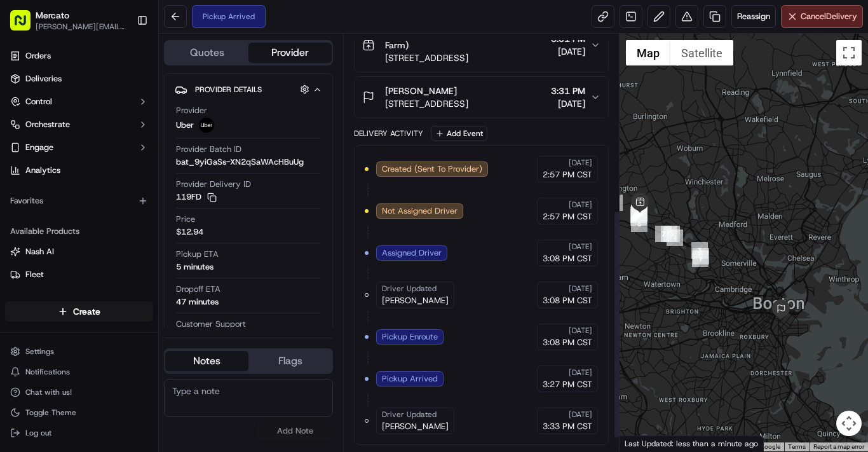
scroll to position [342, 0]
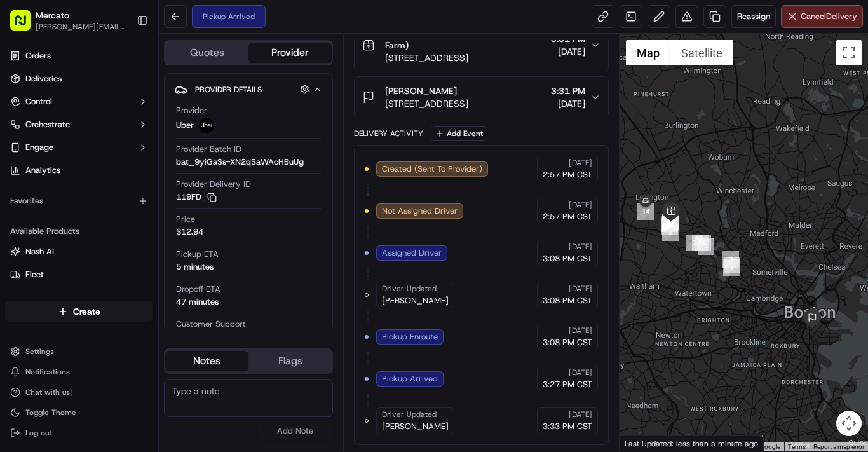
drag, startPoint x: 699, startPoint y: 327, endPoint x: 732, endPoint y: 335, distance: 33.4
click at [732, 335] on div at bounding box center [743, 242] width 248 height 417
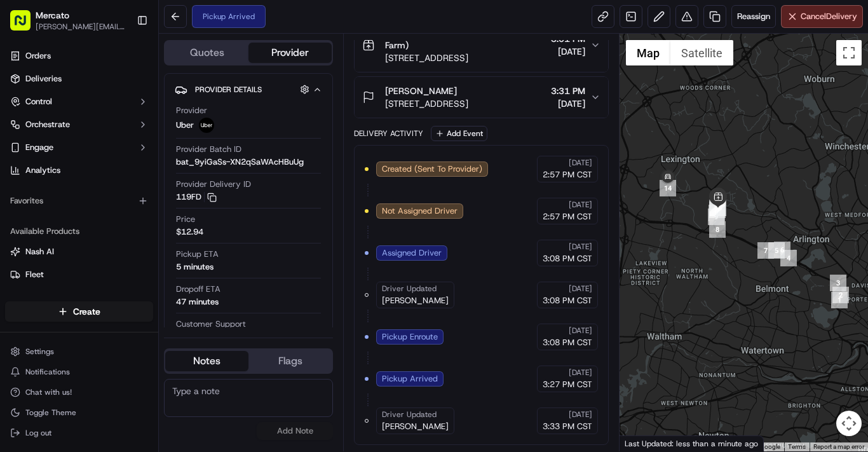
click at [713, 318] on div at bounding box center [743, 242] width 248 height 417
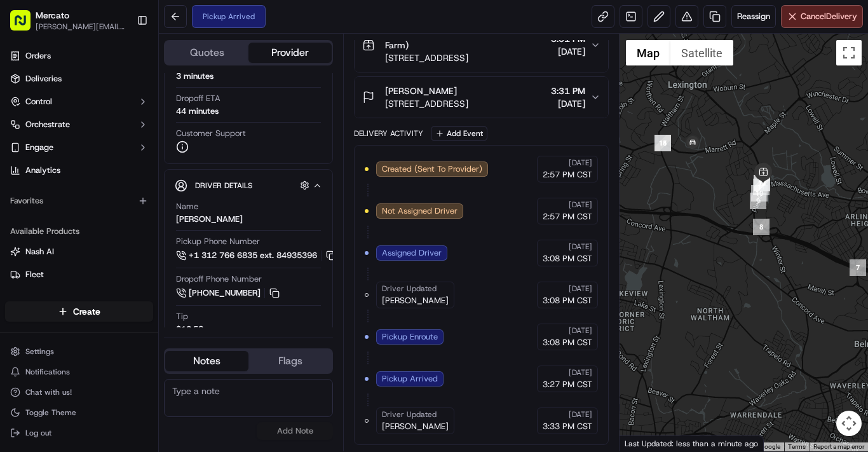
click at [719, 274] on div at bounding box center [743, 242] width 248 height 417
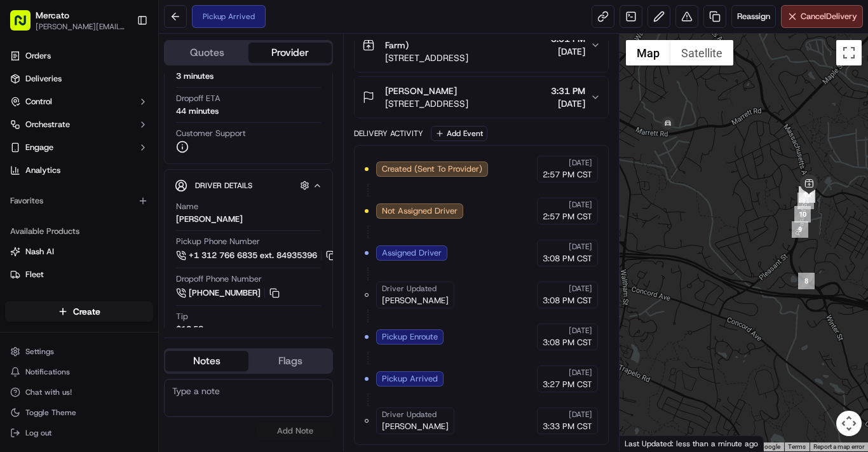
drag, startPoint x: 718, startPoint y: 273, endPoint x: 713, endPoint y: 336, distance: 63.8
click at [713, 336] on div at bounding box center [743, 242] width 248 height 417
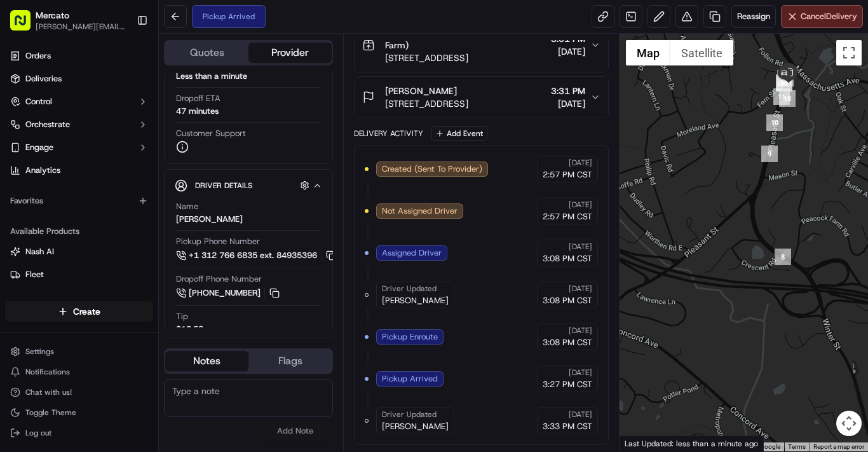
drag, startPoint x: 655, startPoint y: 329, endPoint x: 644, endPoint y: 332, distance: 11.9
click at [644, 332] on div at bounding box center [743, 242] width 248 height 417
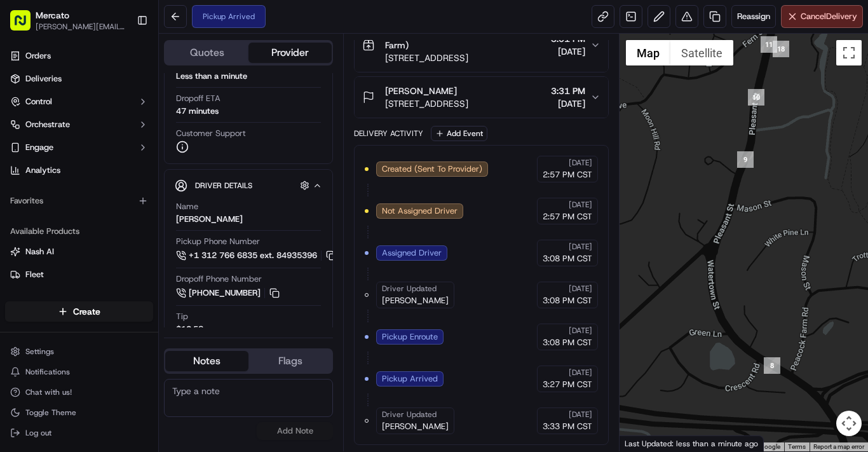
drag, startPoint x: 740, startPoint y: 342, endPoint x: 710, endPoint y: 448, distance: 110.4
click at [710, 448] on div "← Move left → Move right ↑ Move up ↓ Move down + Zoom in - Zoom out Home Jump l…" at bounding box center [743, 242] width 248 height 417
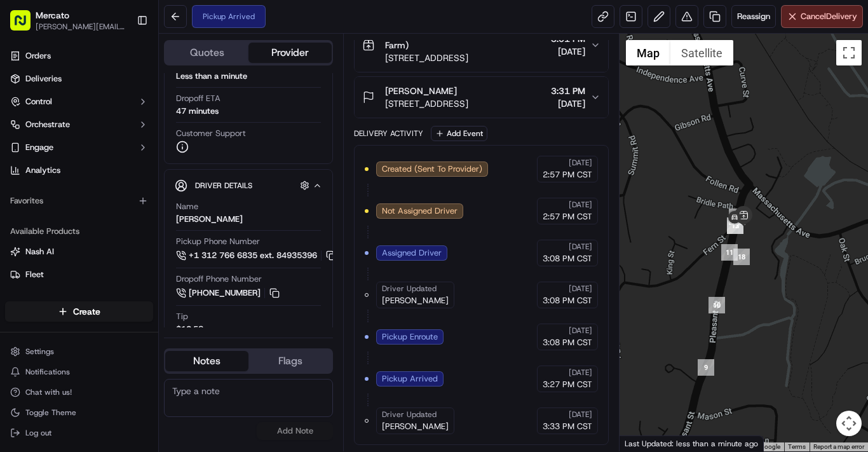
drag, startPoint x: 775, startPoint y: 248, endPoint x: 766, endPoint y: 330, distance: 82.4
click at [766, 330] on div at bounding box center [743, 242] width 248 height 417
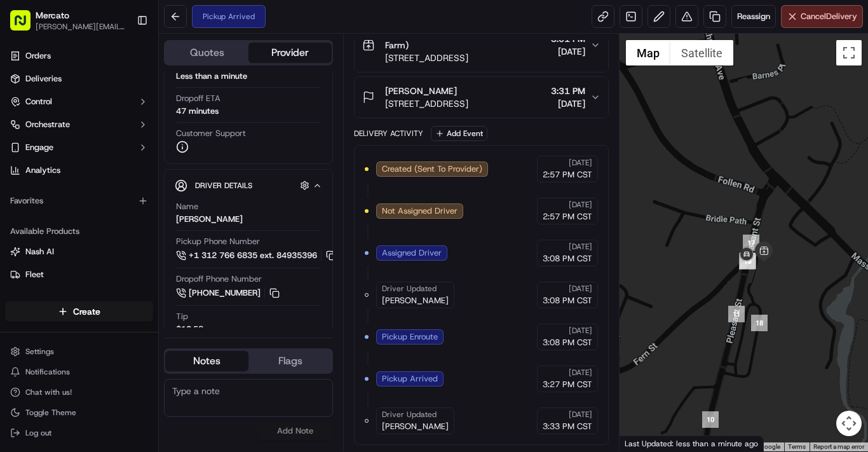
drag, startPoint x: 707, startPoint y: 208, endPoint x: 740, endPoint y: 333, distance: 129.4
click at [740, 333] on div at bounding box center [743, 242] width 248 height 417
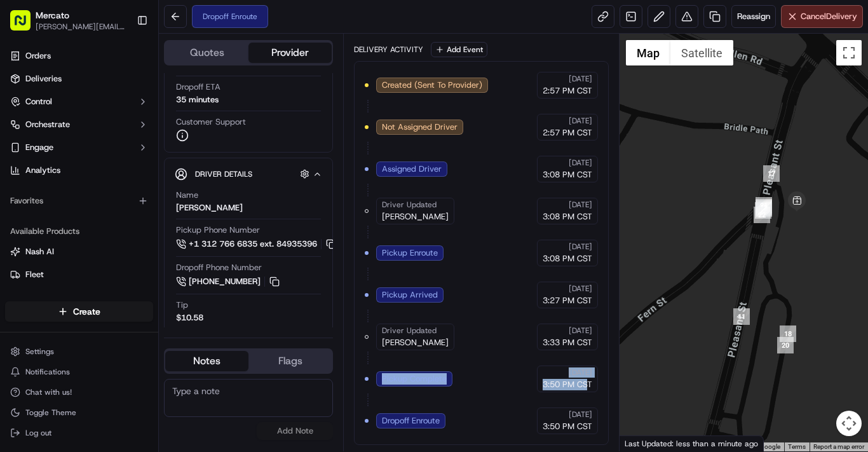
scroll to position [447, 24]
drag, startPoint x: 419, startPoint y: 369, endPoint x: 622, endPoint y: 384, distance: 203.2
click at [619, 384] on div "Summary EDT CST Created: 09/19/2025 2:56 PM Strategy: Cross Borough (opn_LsmDD2…" at bounding box center [481, 242] width 276 height 417
click at [442, 428] on div "Dropoff Enroute" at bounding box center [410, 420] width 69 height 15
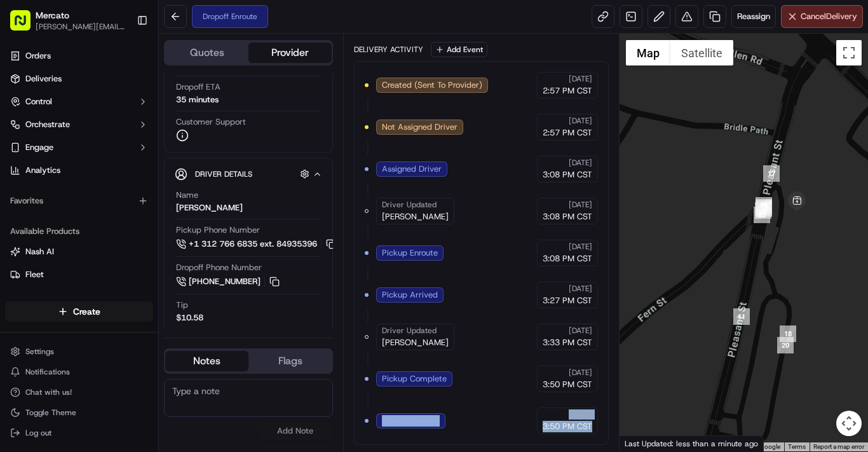
drag, startPoint x: 400, startPoint y: 421, endPoint x: 589, endPoint y: 422, distance: 188.7
click at [598, 428] on div "Created (Sent To Provider) Uber 09/19/2025 2:57 PM CST Not Assigned Driver Uber…" at bounding box center [481, 253] width 233 height 362
copy div "Dropoff Enroute Uber 09/19/2025 3:50 PM CST"
